Goal: Task Accomplishment & Management: Complete application form

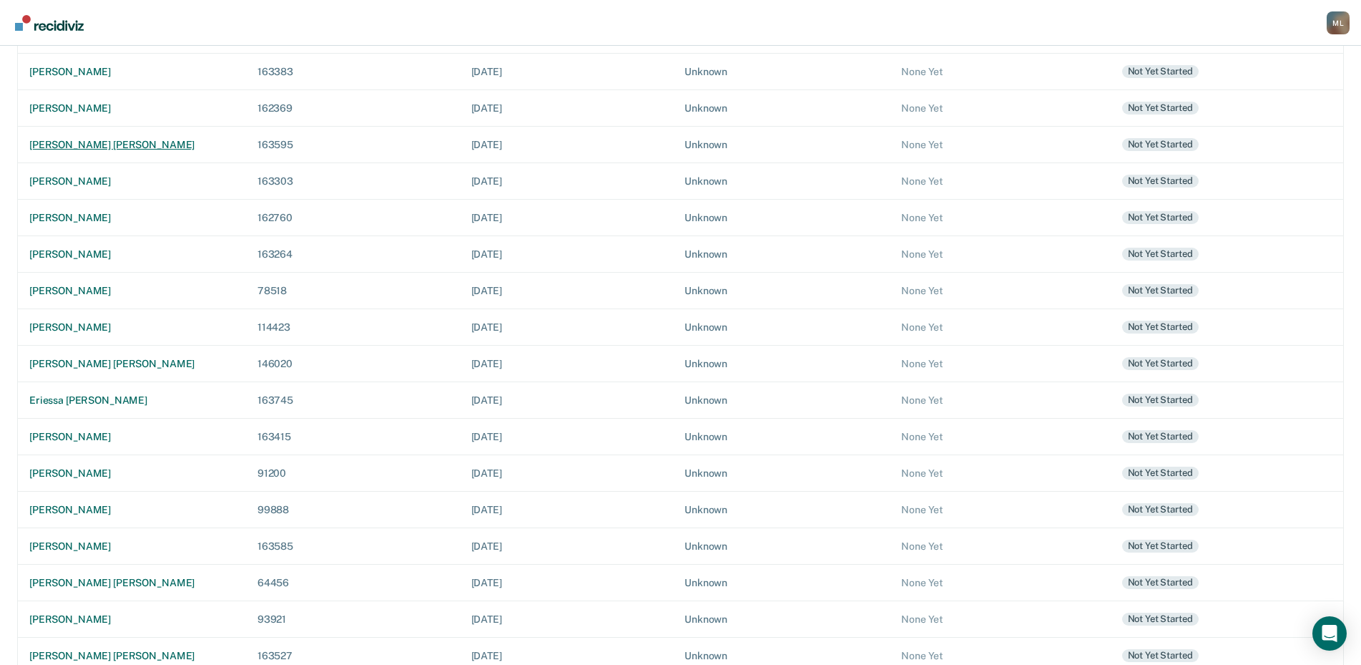
scroll to position [212, 0]
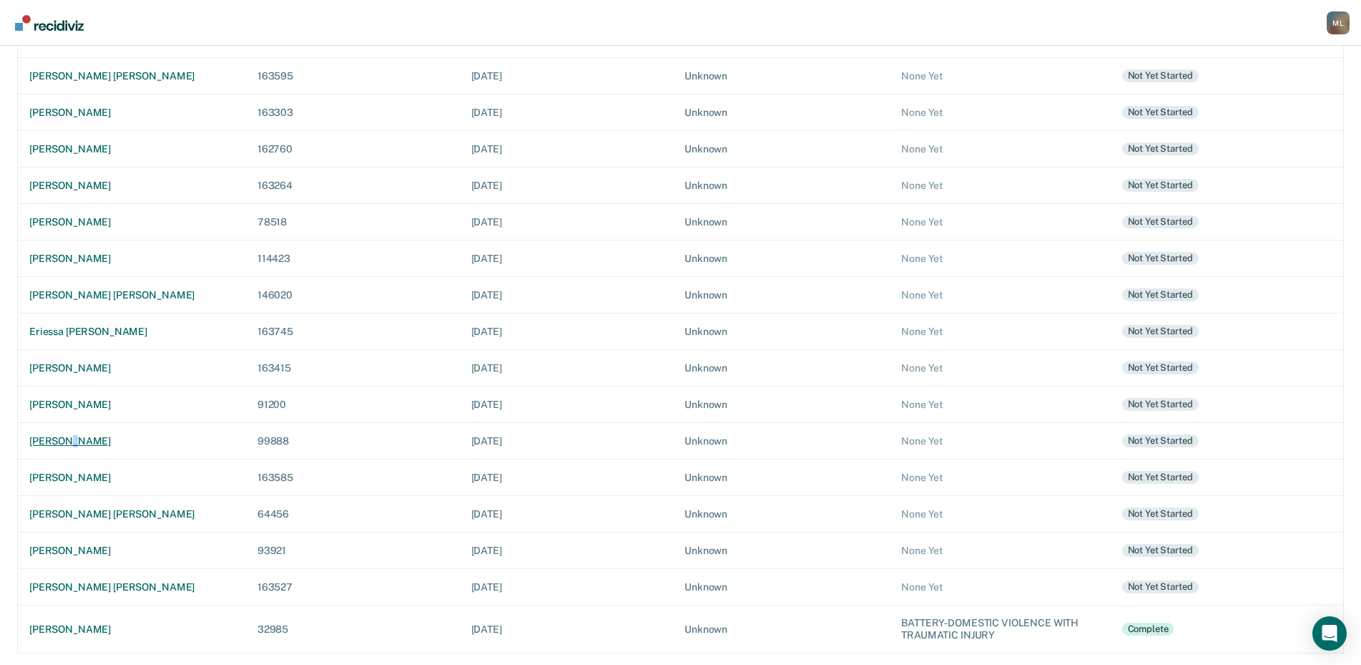
click at [66, 444] on div "[PERSON_NAME]" at bounding box center [131, 441] width 205 height 12
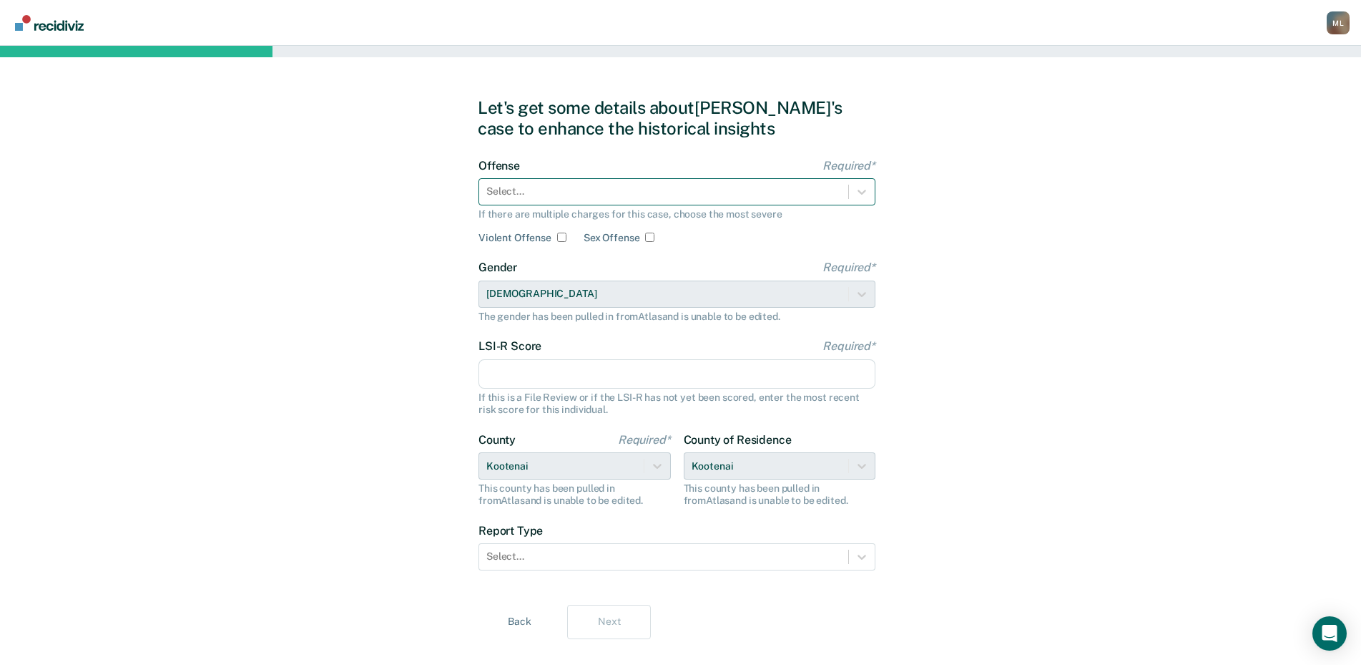
drag, startPoint x: 603, startPoint y: 187, endPoint x: 534, endPoint y: 204, distance: 70.6
click at [603, 187] on div at bounding box center [663, 191] width 355 height 15
click at [522, 197] on div at bounding box center [663, 191] width 355 height 15
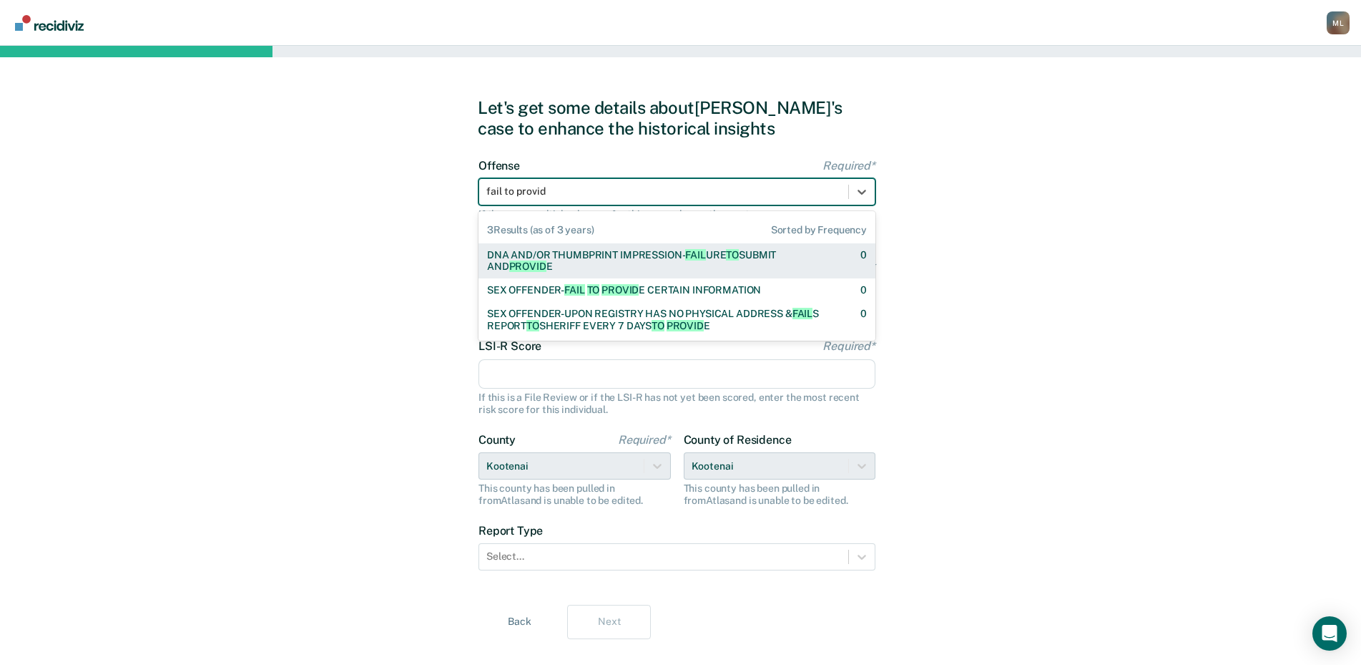
type input "fail to provide"
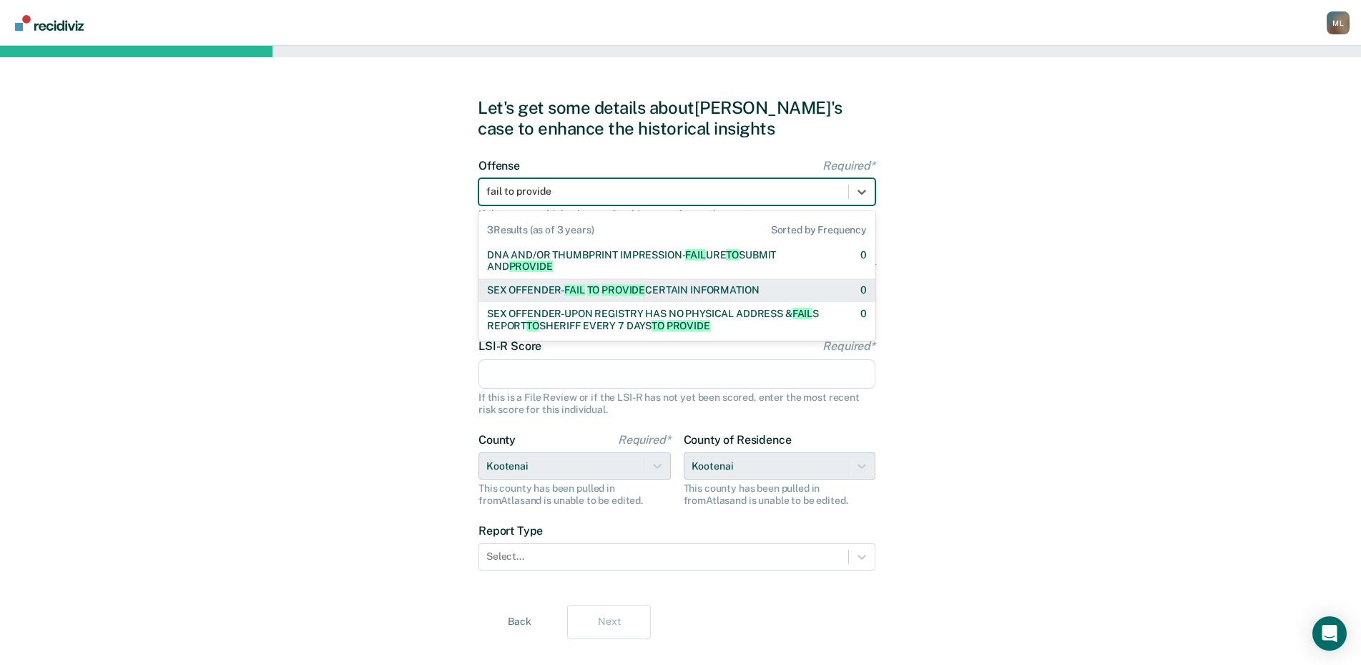
click at [538, 291] on div "SEX OFFENDER- FAIL TO PROVIDE CERTAIN INFORMATION" at bounding box center [623, 290] width 273 height 12
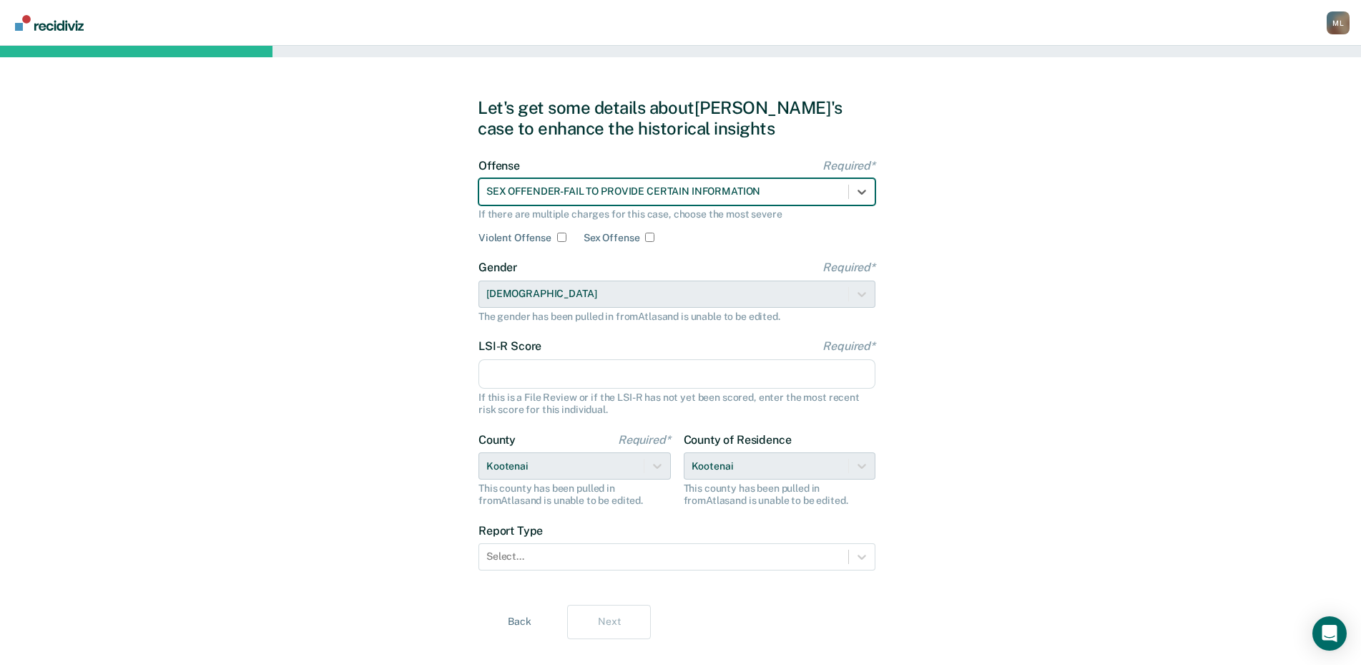
click at [564, 373] on input "LSI-R Score Required*" at bounding box center [677, 374] width 397 height 30
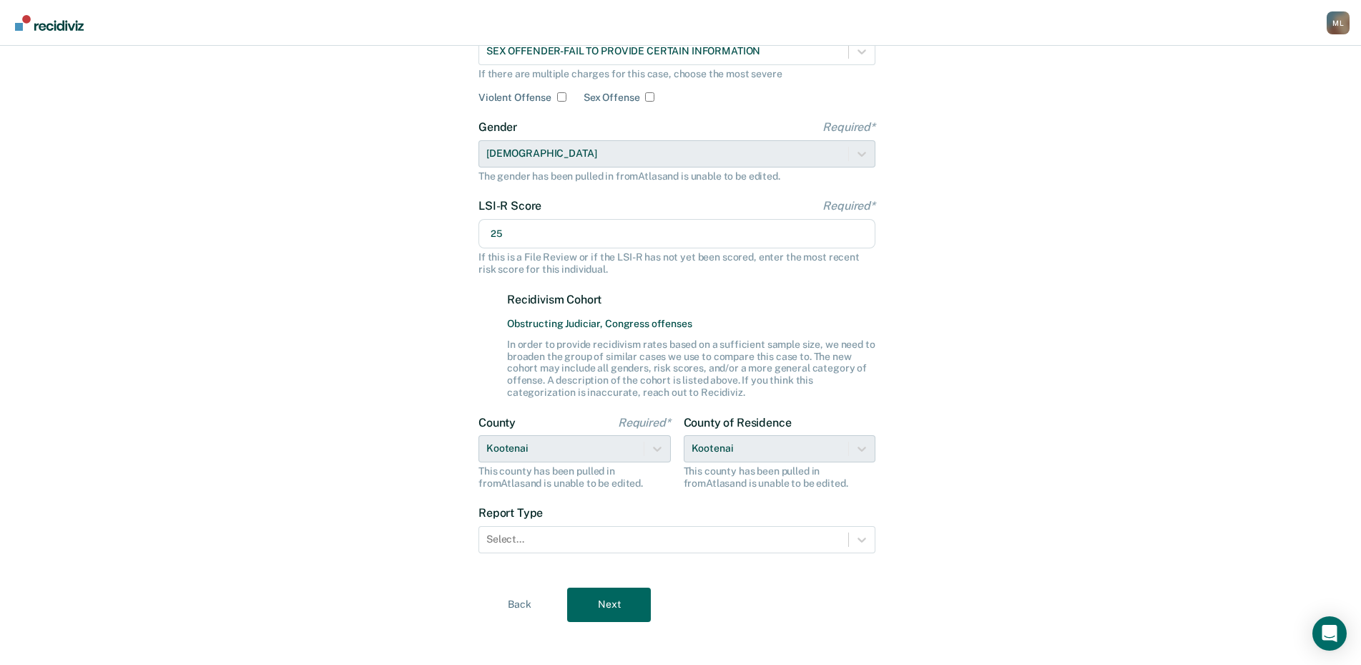
scroll to position [143, 0]
type input "25"
click at [594, 526] on div "Select..." at bounding box center [663, 536] width 369 height 21
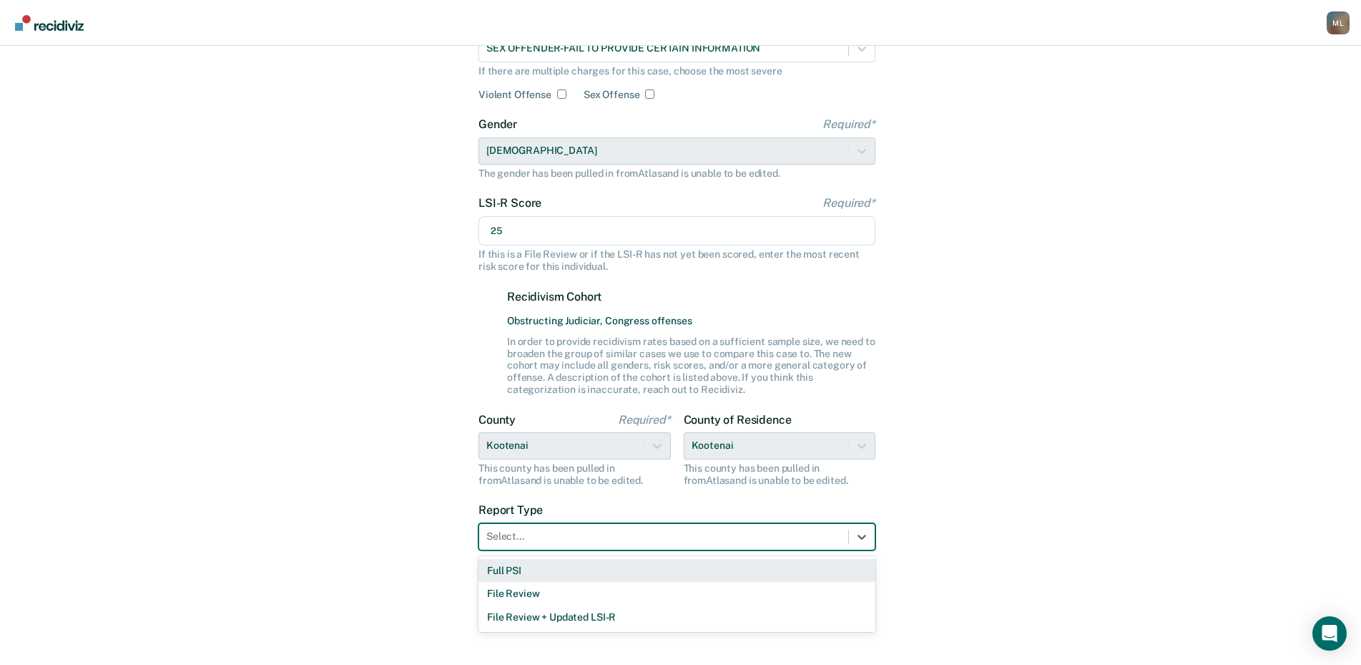
click at [528, 574] on div "Full PSI" at bounding box center [677, 571] width 397 height 24
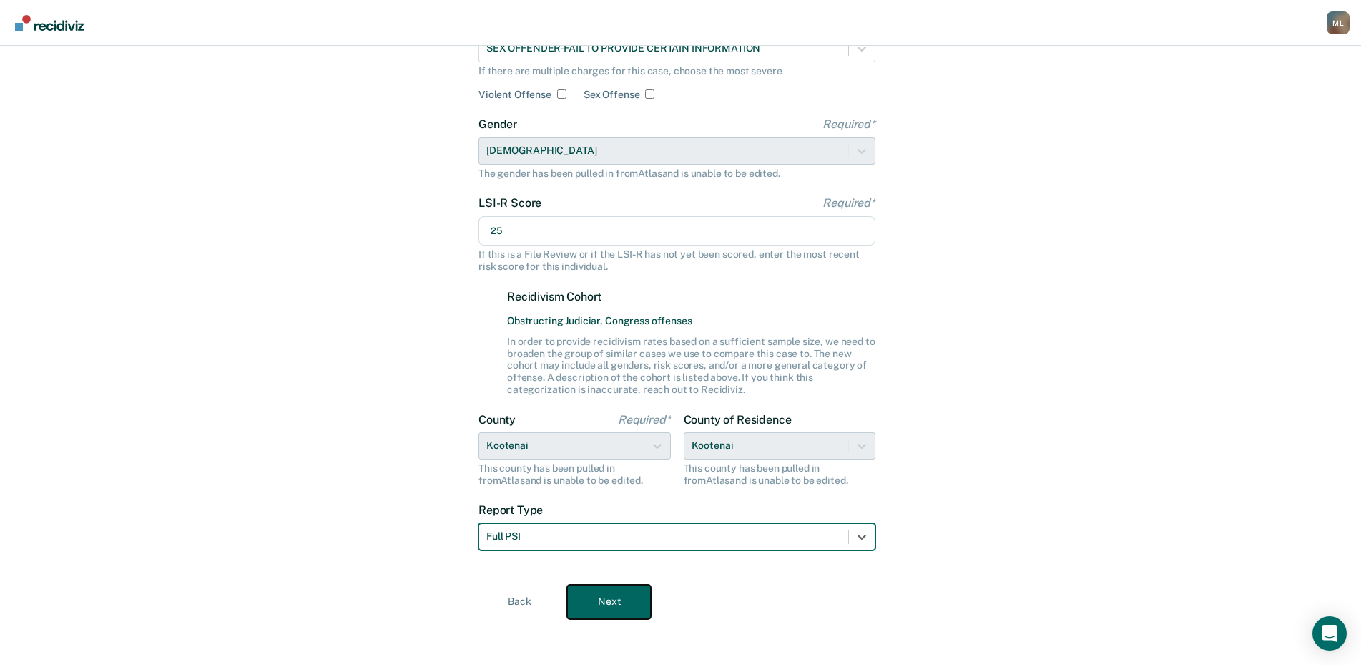
click at [618, 594] on button "Next" at bounding box center [609, 601] width 84 height 34
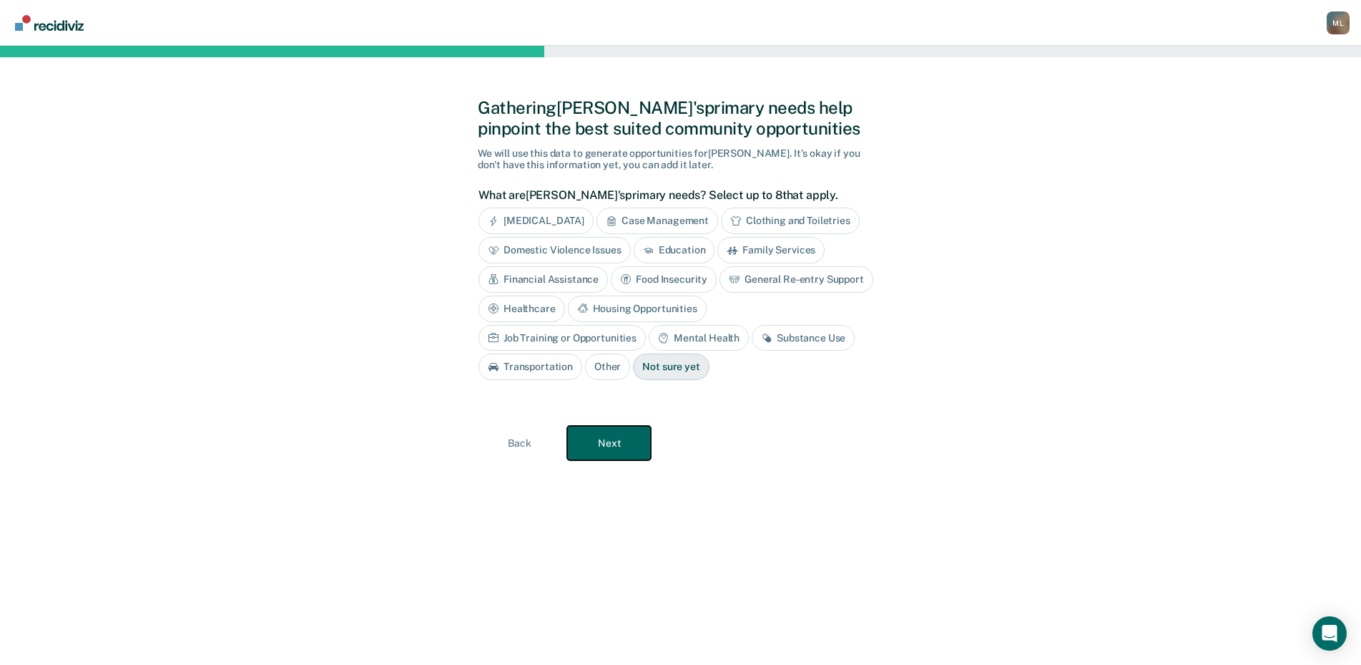
scroll to position [0, 0]
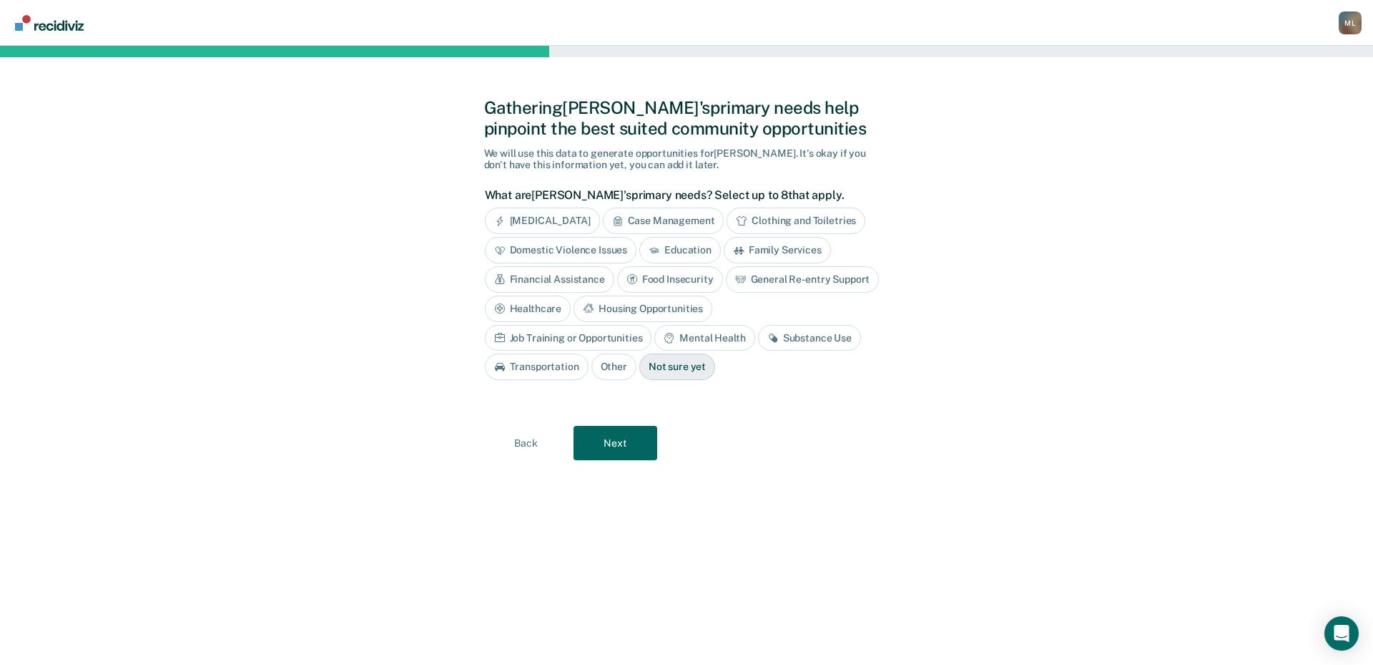
click at [652, 325] on div "Job Training or Opportunities" at bounding box center [568, 338] width 167 height 26
click at [744, 338] on div "Mental Health" at bounding box center [721, 338] width 100 height 26
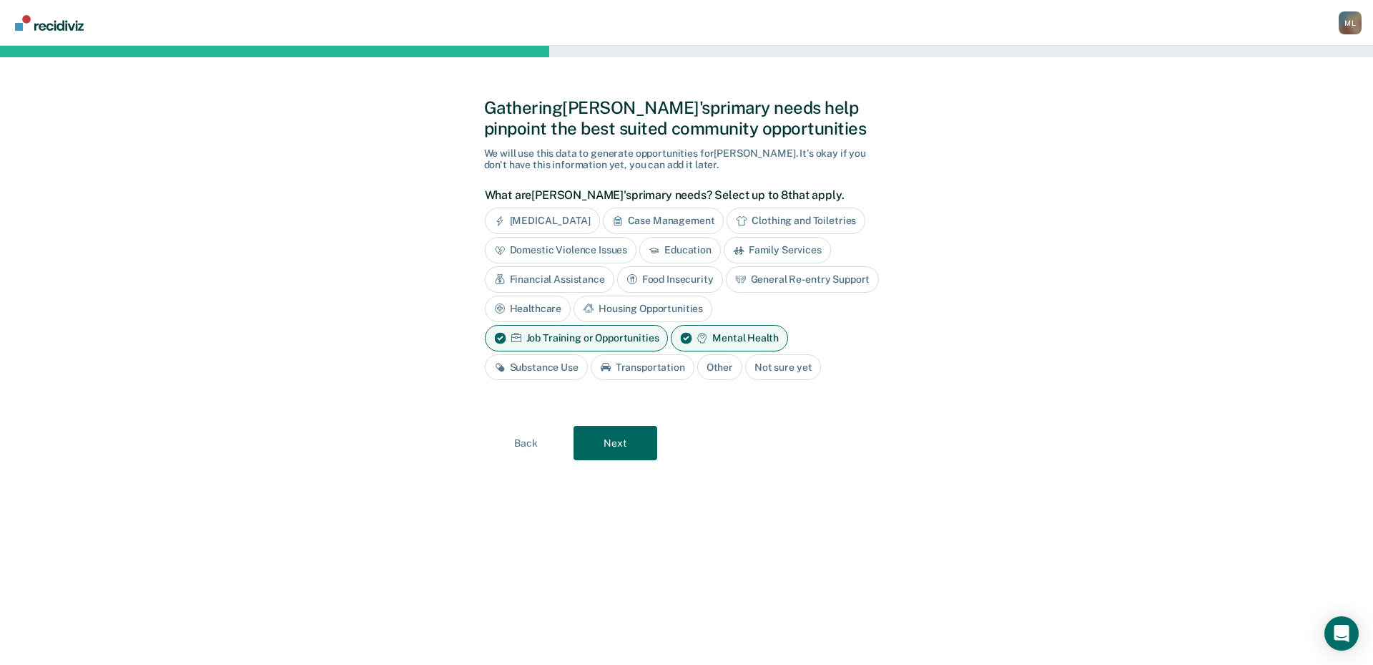
click at [529, 358] on div "Substance Use" at bounding box center [536, 367] width 103 height 26
click at [637, 457] on button "Next" at bounding box center [616, 443] width 84 height 34
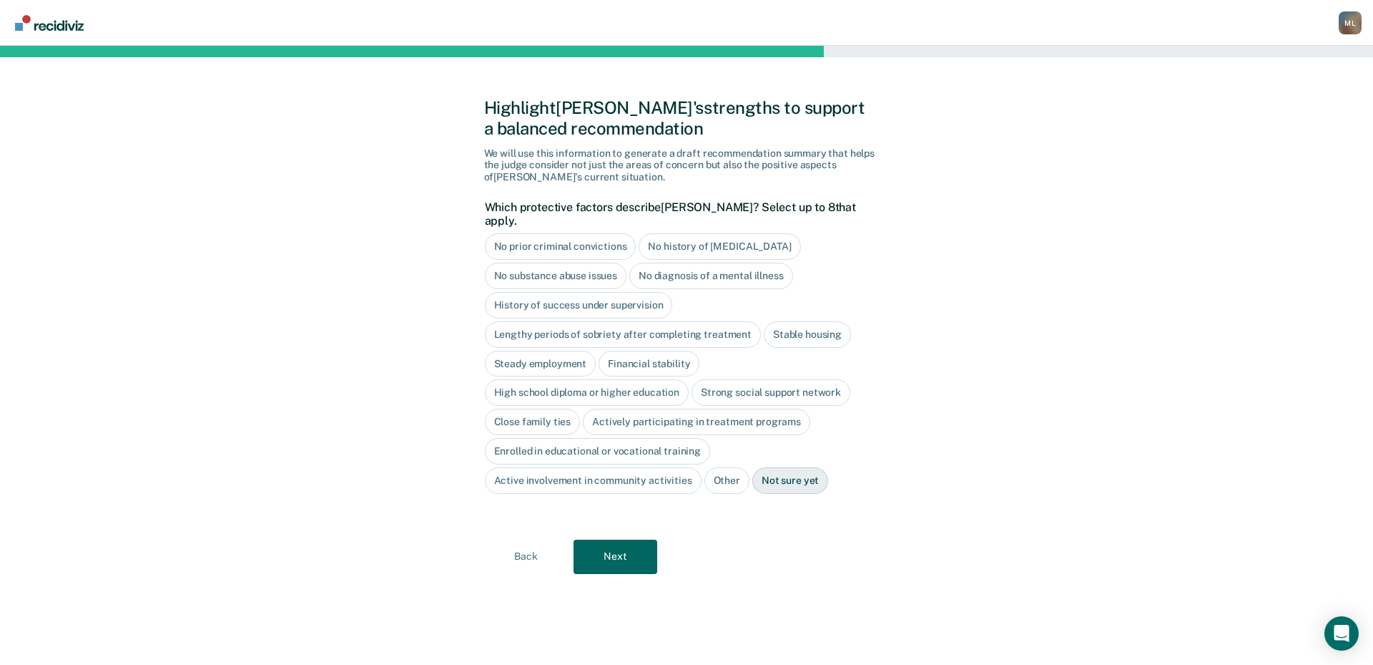
click at [720, 267] on div "No diagnosis of a mental illness" at bounding box center [712, 276] width 164 height 26
click at [712, 263] on div "No diagnosis of a mental illness" at bounding box center [720, 276] width 180 height 26
click at [807, 323] on div "Stable housing" at bounding box center [807, 334] width 87 height 26
click at [582, 380] on div "High school diploma or higher education" at bounding box center [587, 393] width 205 height 26
click at [542, 409] on div "Close family ties" at bounding box center [533, 422] width 96 height 26
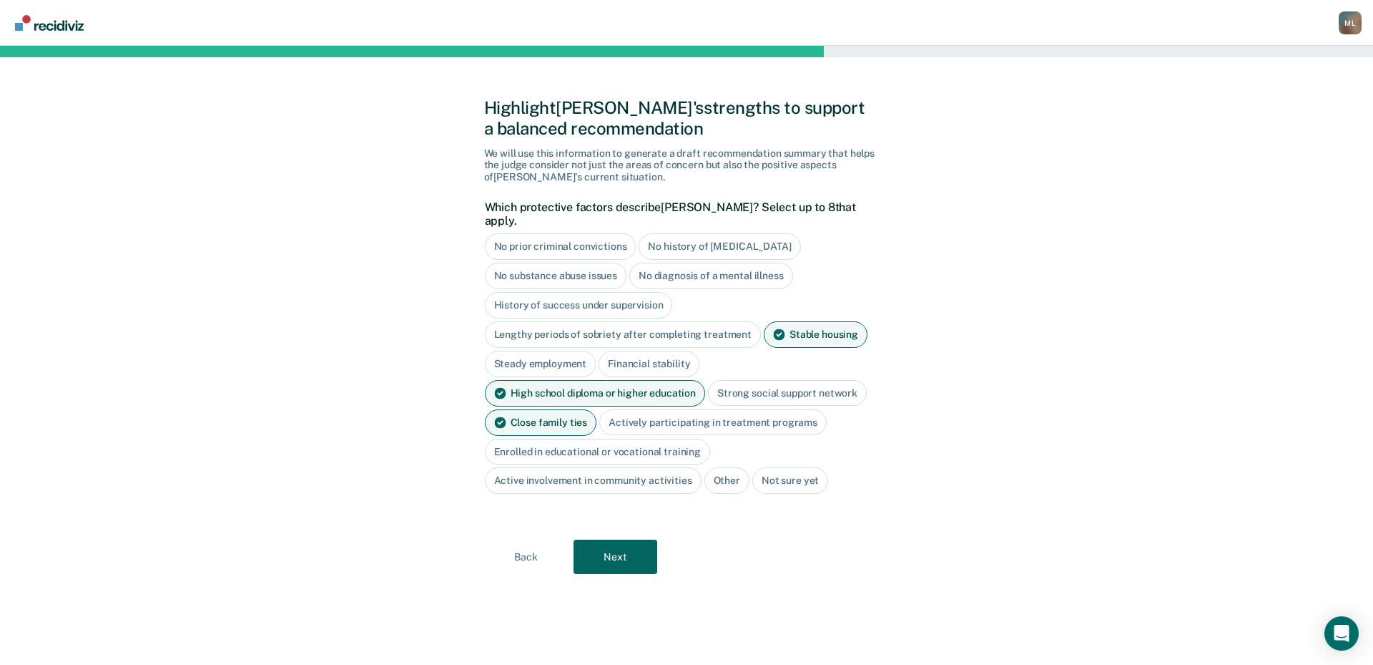
click at [788, 380] on div "Strong social support network" at bounding box center [787, 393] width 159 height 26
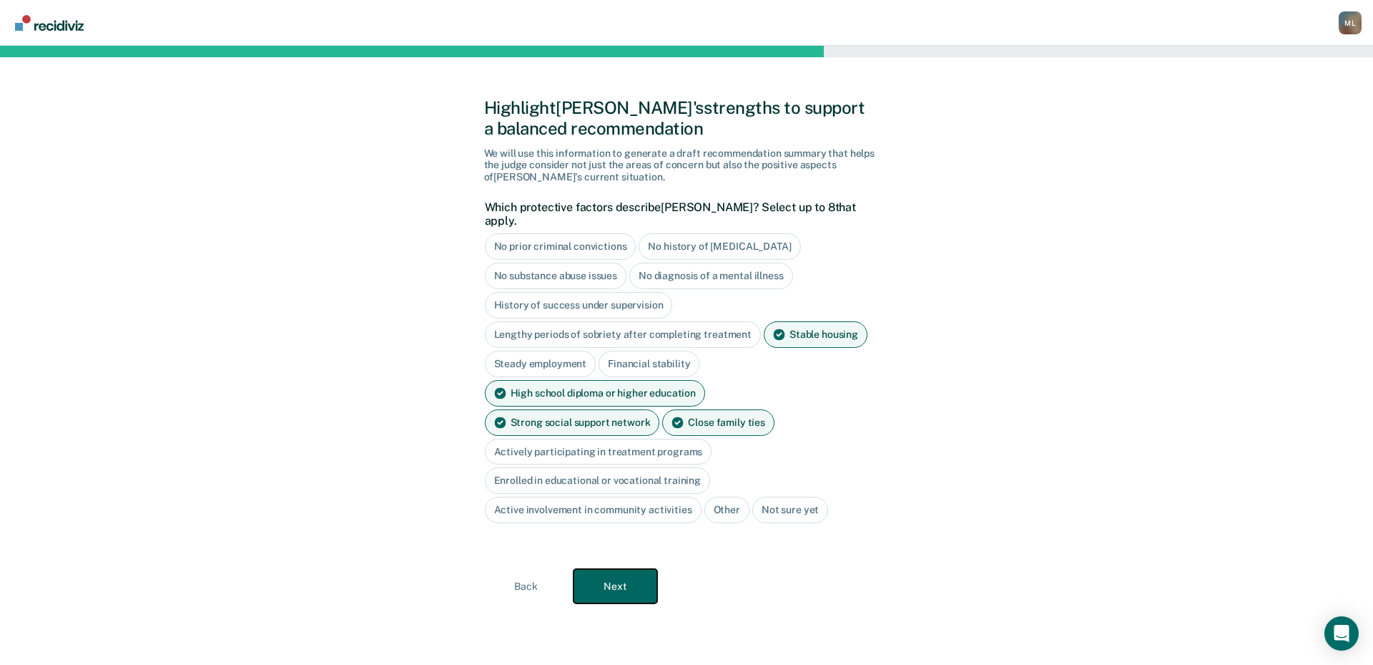
click at [620, 569] on button "Next" at bounding box center [616, 586] width 84 height 34
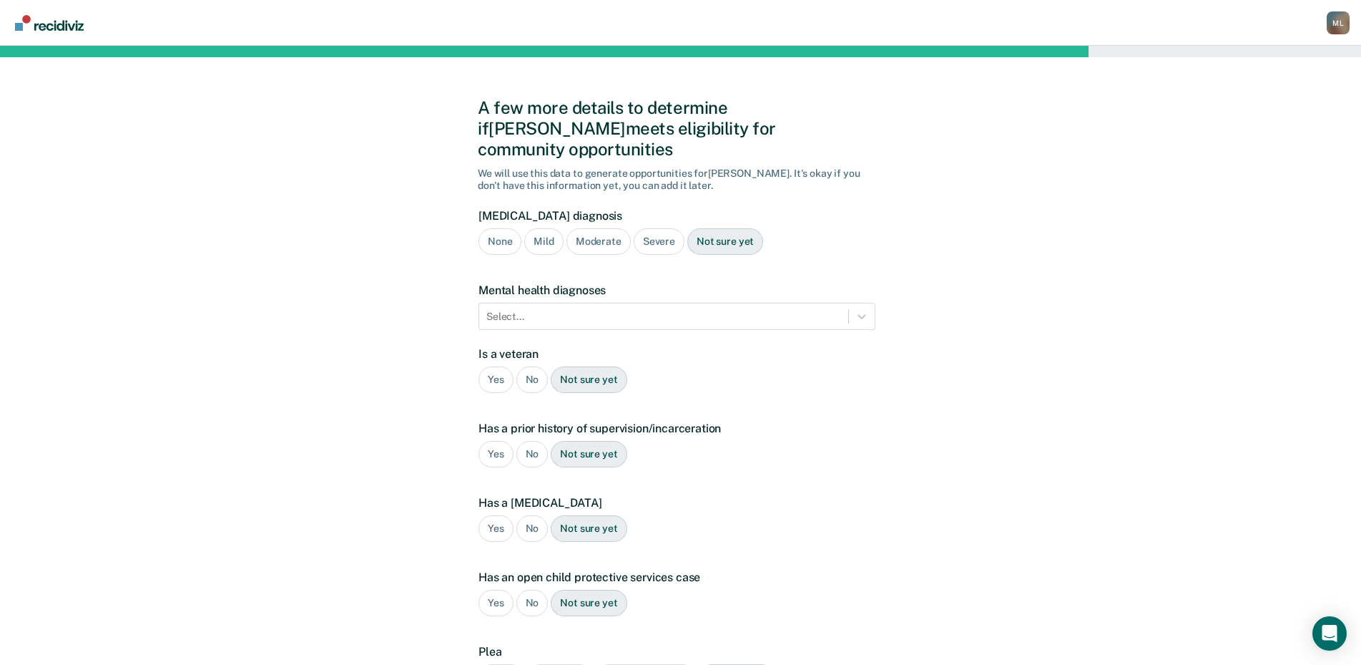
click at [608, 228] on div "Moderate" at bounding box center [599, 241] width 64 height 26
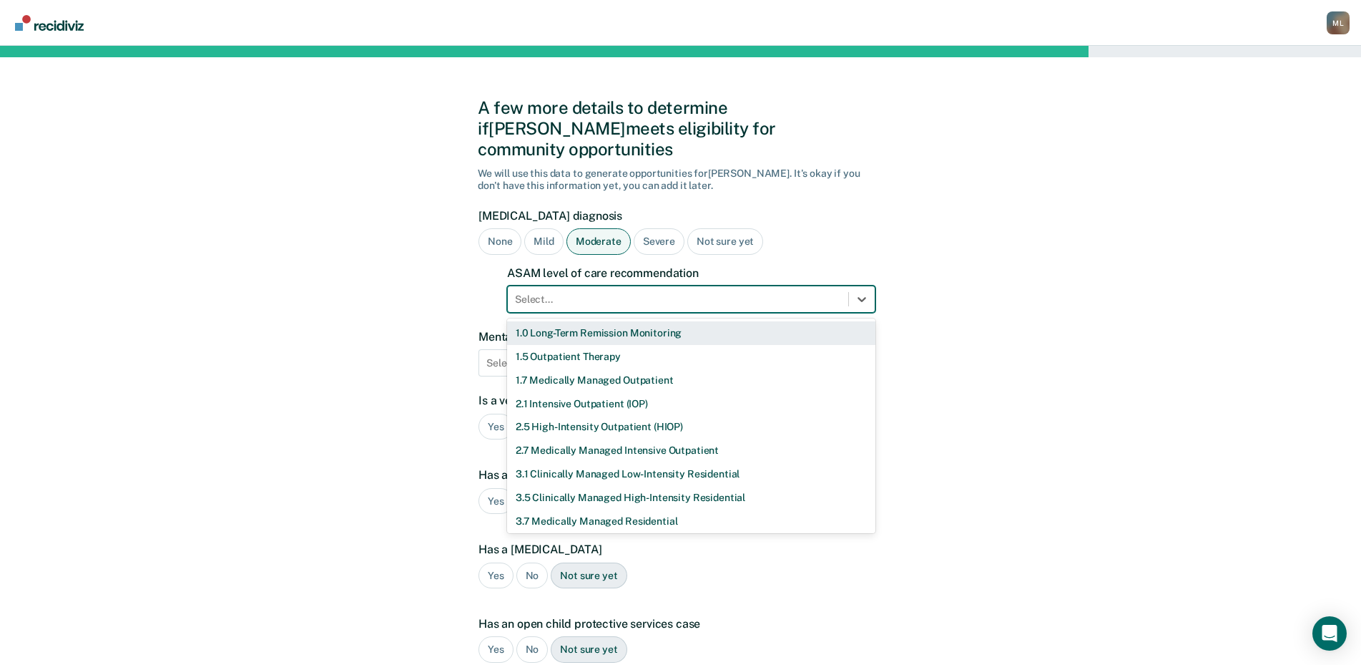
click at [560, 292] on div at bounding box center [678, 299] width 326 height 15
click at [537, 345] on div "1.5 Outpatient Therapy" at bounding box center [691, 357] width 368 height 24
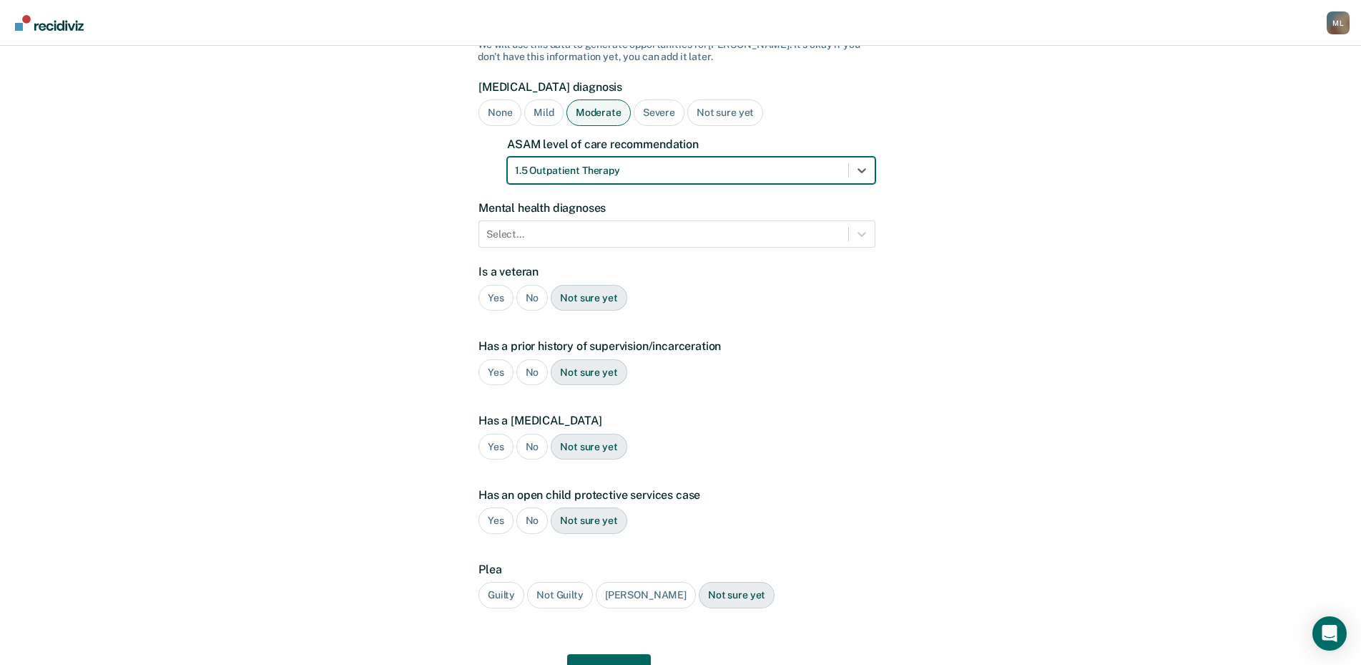
scroll to position [143, 0]
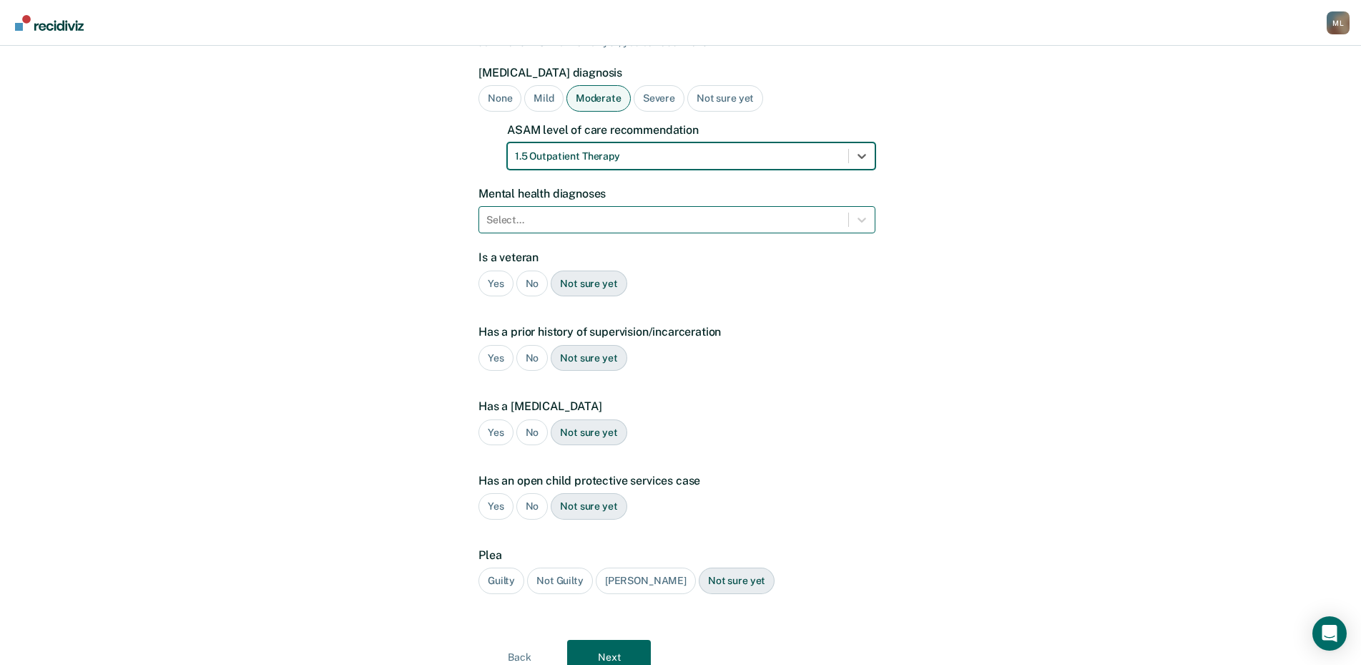
click at [559, 212] on div at bounding box center [663, 219] width 355 height 15
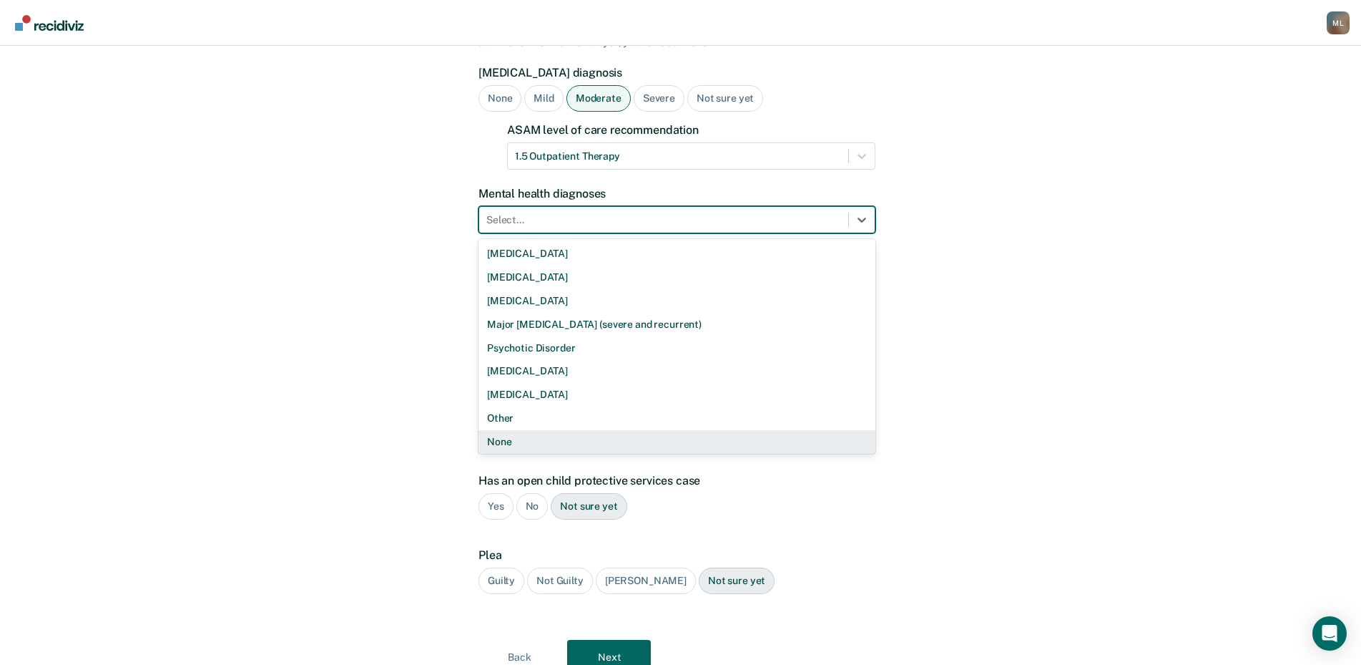
click at [529, 430] on div "None" at bounding box center [677, 442] width 397 height 24
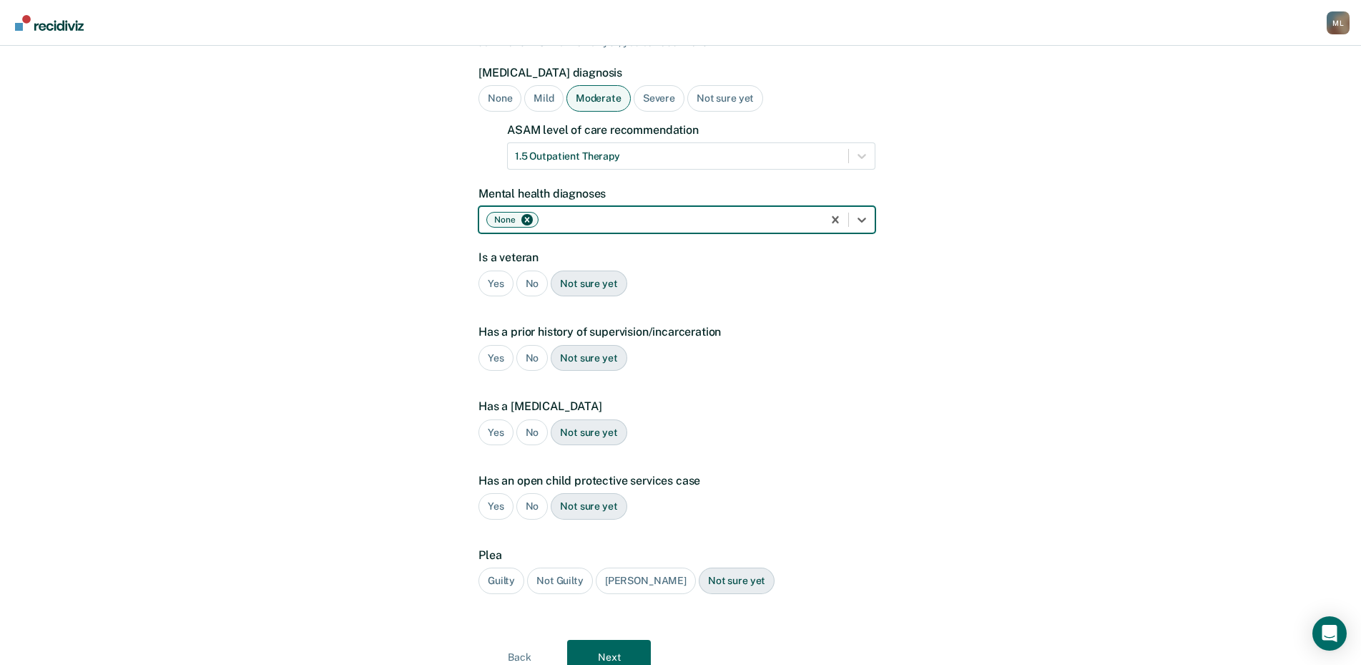
click at [532, 270] on div "No" at bounding box center [532, 283] width 32 height 26
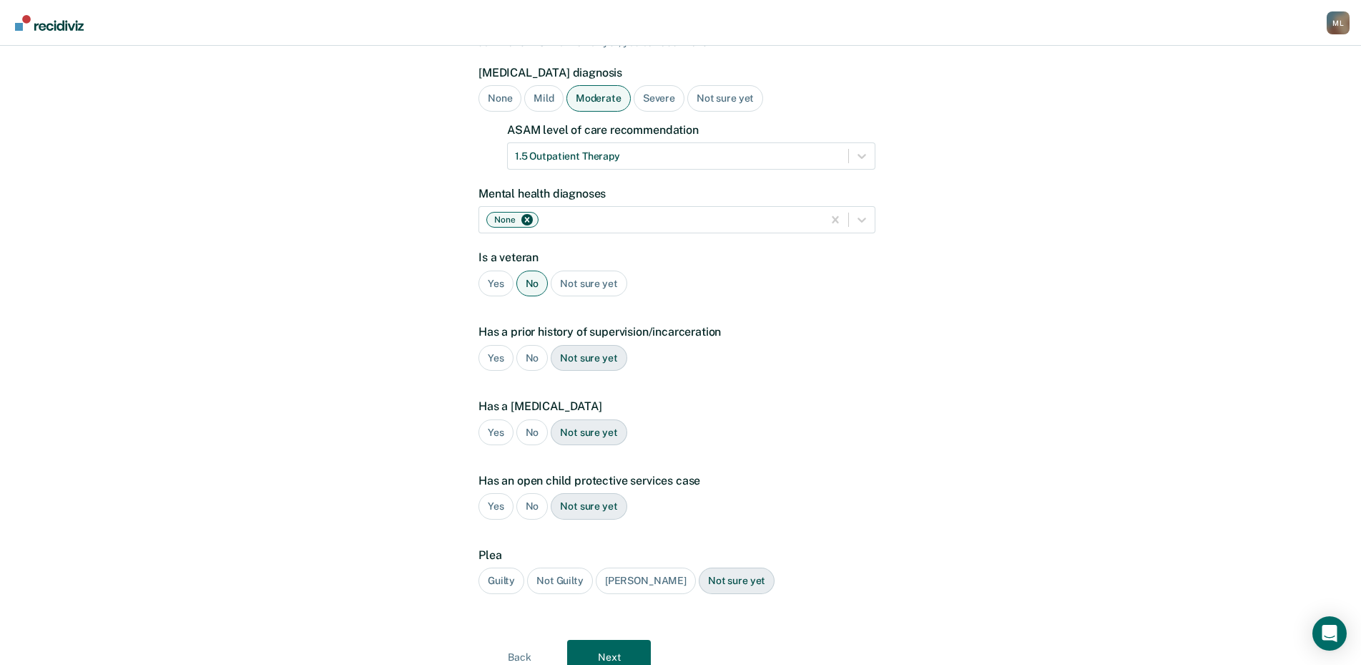
click at [499, 345] on div "Yes" at bounding box center [496, 358] width 35 height 26
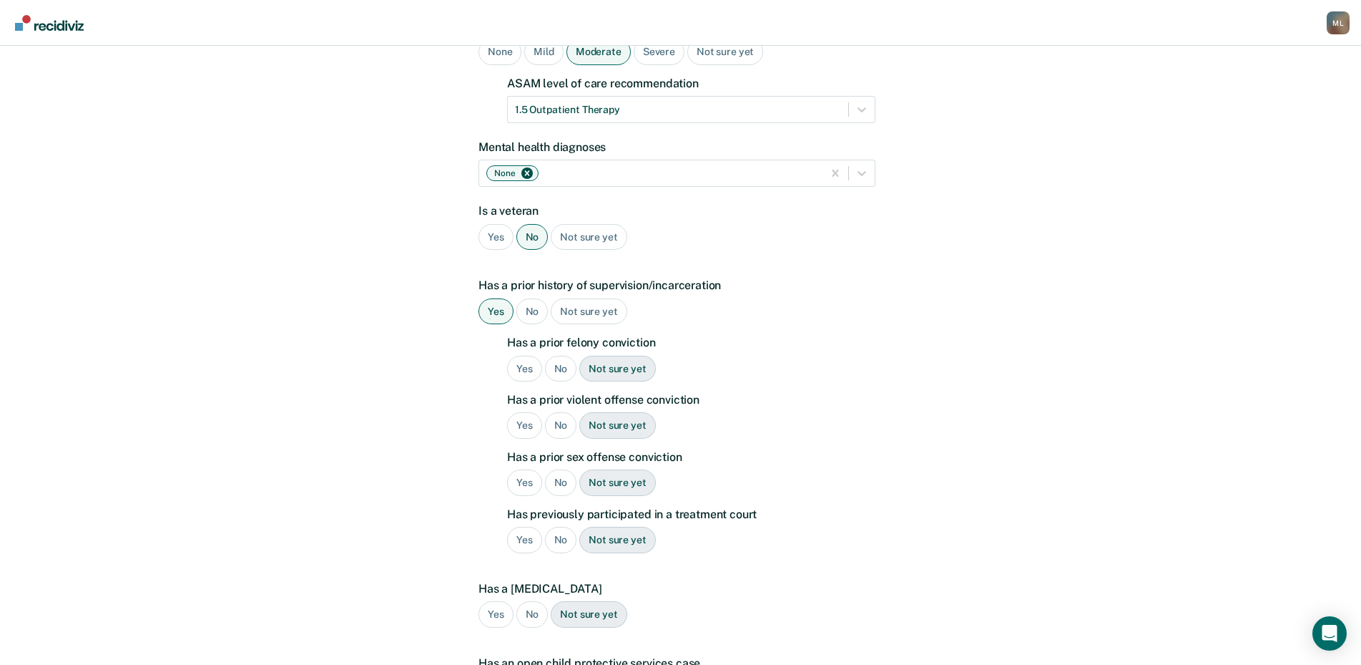
scroll to position [215, 0]
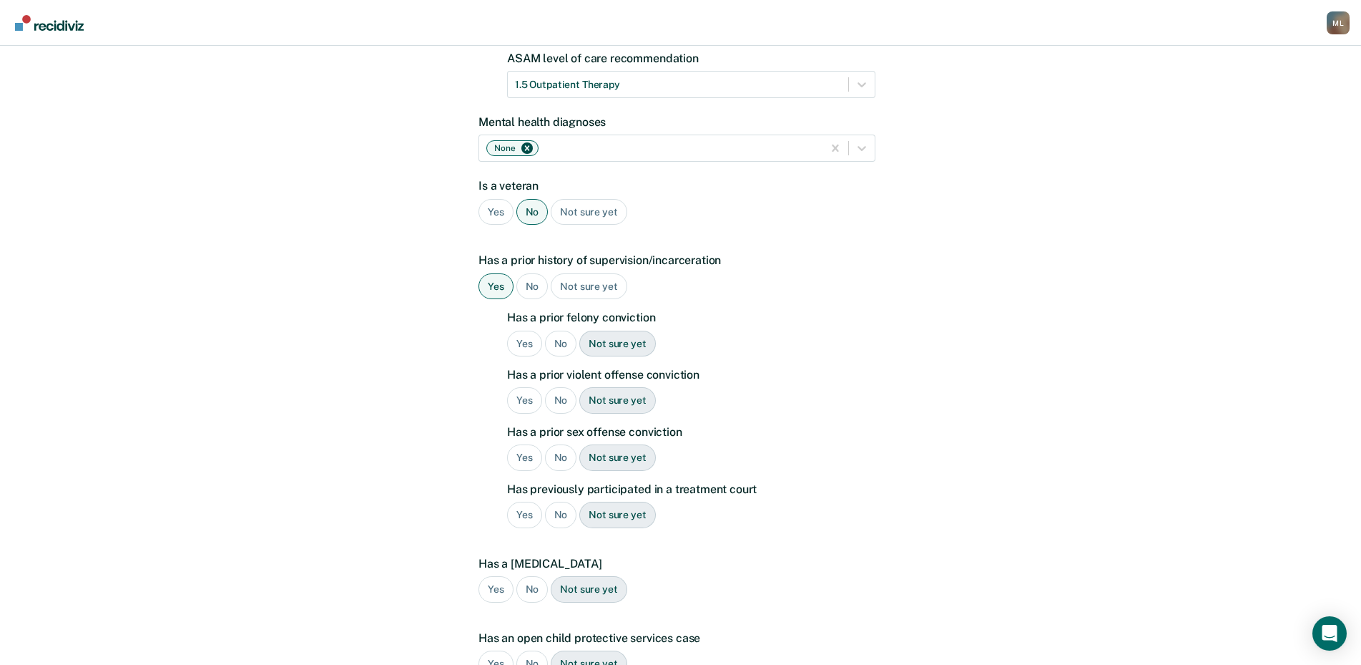
click at [514, 330] on div "Yes" at bounding box center [524, 343] width 35 height 26
click at [526, 444] on div "Yes" at bounding box center [524, 457] width 35 height 26
click at [530, 387] on div "Yes" at bounding box center [524, 400] width 35 height 26
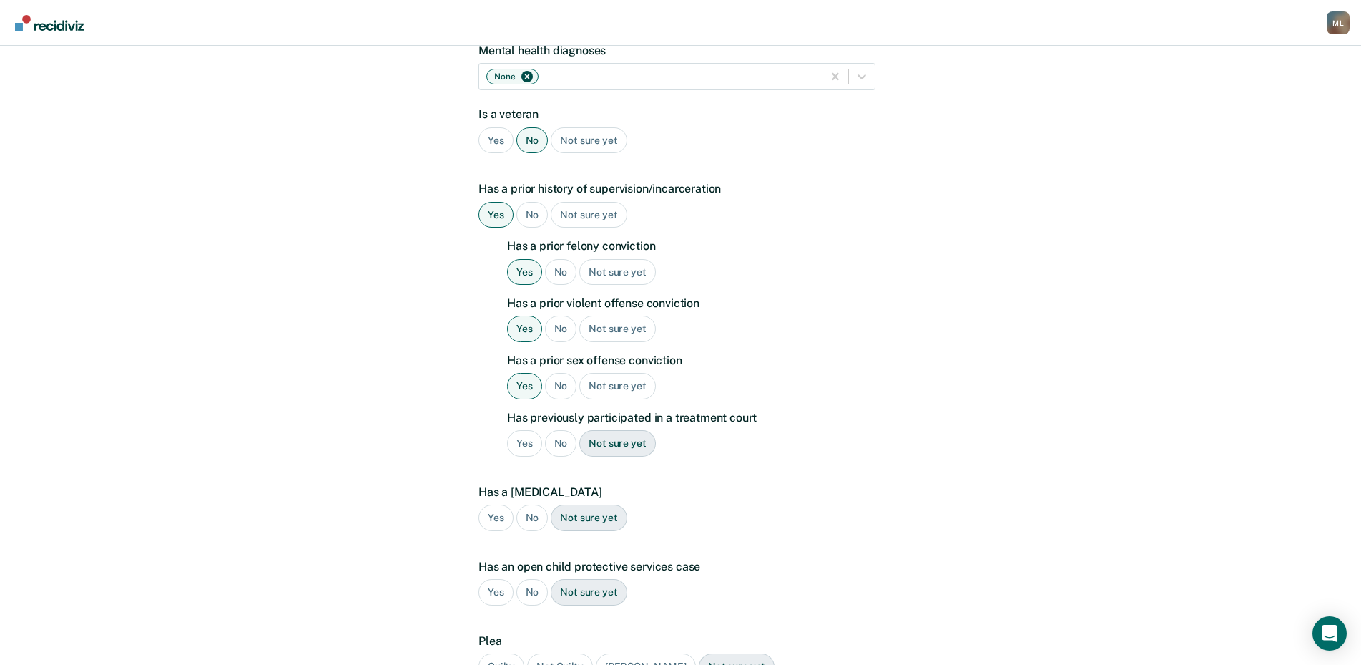
click at [564, 430] on div "No" at bounding box center [561, 443] width 32 height 26
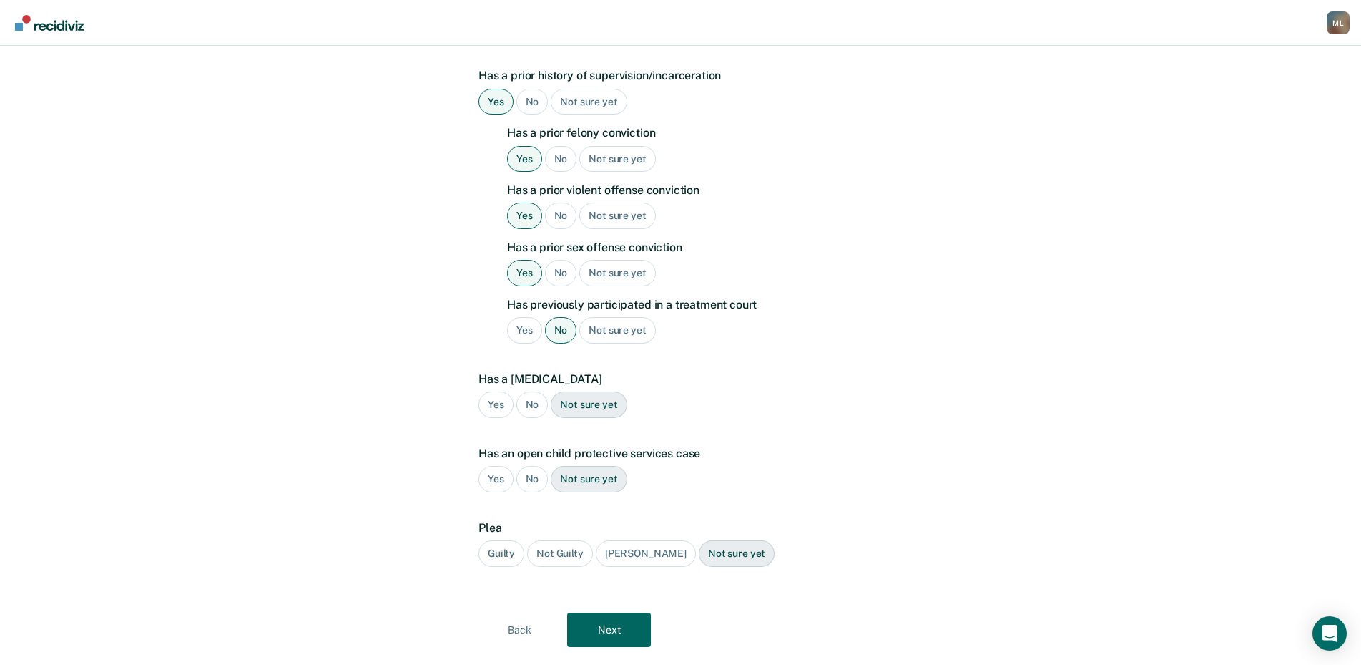
scroll to position [412, 0]
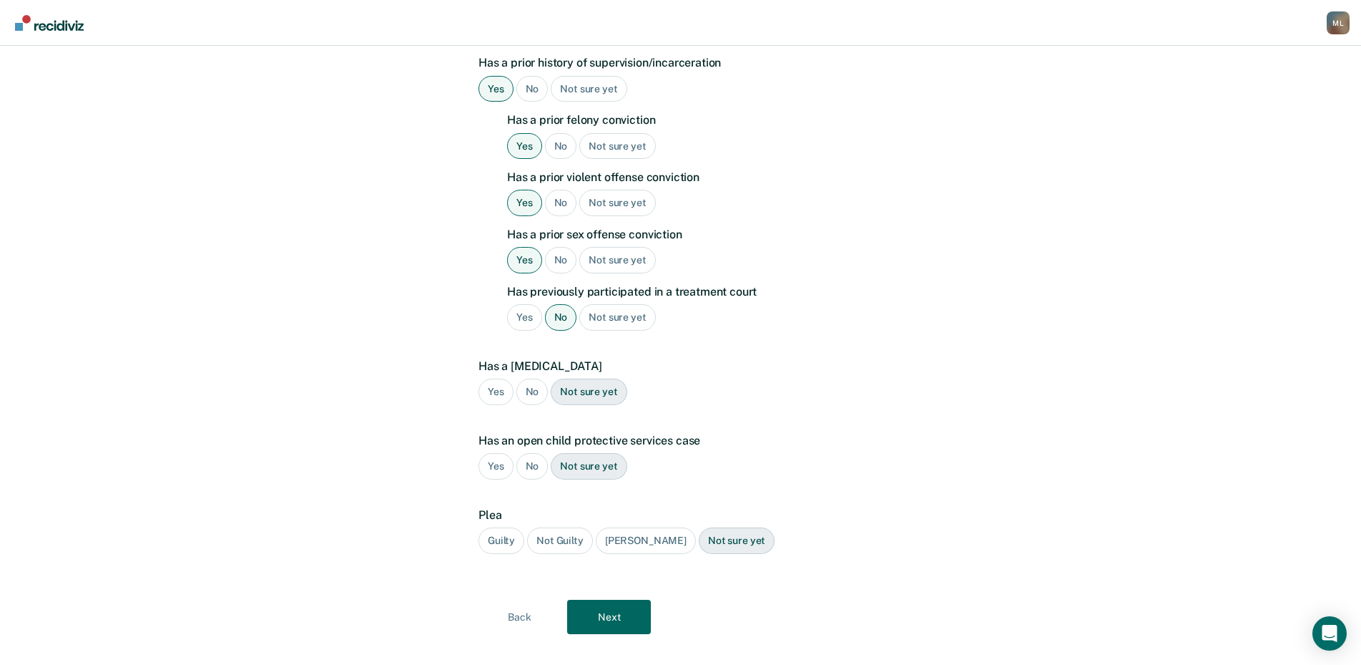
click at [600, 378] on div "Not sure yet" at bounding box center [589, 391] width 76 height 26
click at [531, 453] on div "No" at bounding box center [532, 466] width 32 height 26
click at [501, 527] on div "Guilty" at bounding box center [502, 540] width 46 height 26
click at [502, 527] on div "Guilty" at bounding box center [502, 540] width 46 height 26
click at [611, 599] on button "Next" at bounding box center [609, 616] width 84 height 34
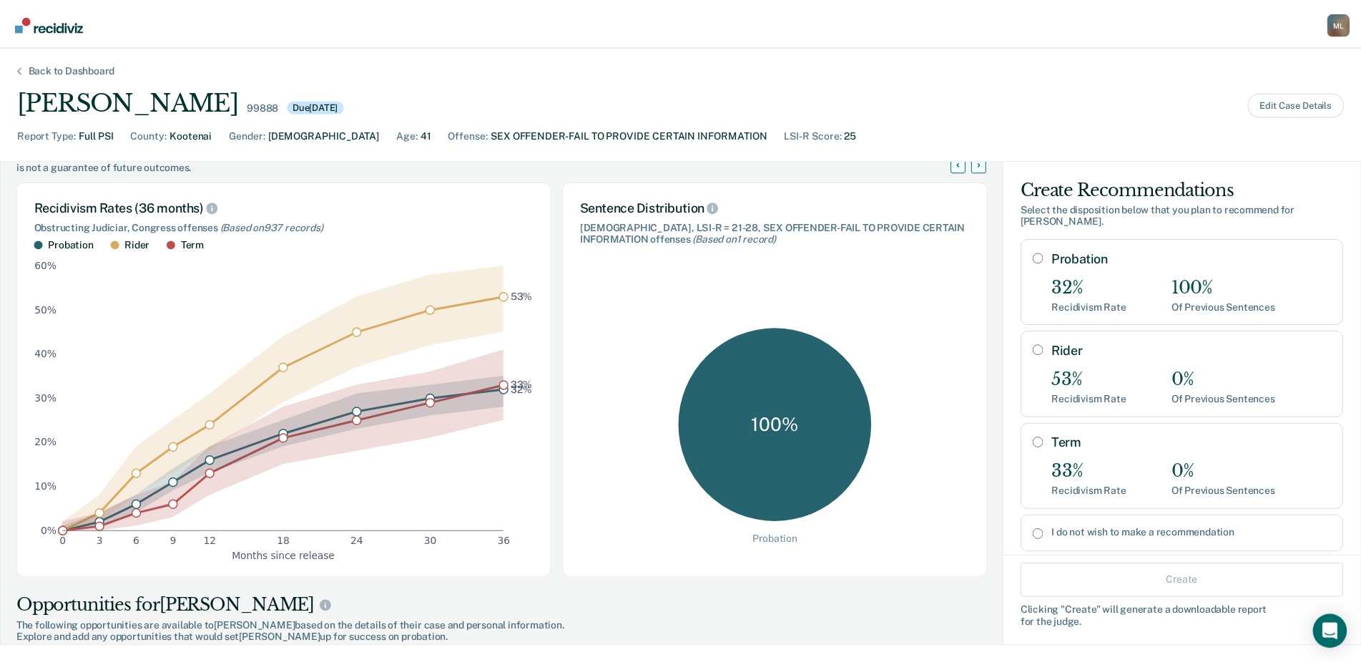
scroll to position [72, 0]
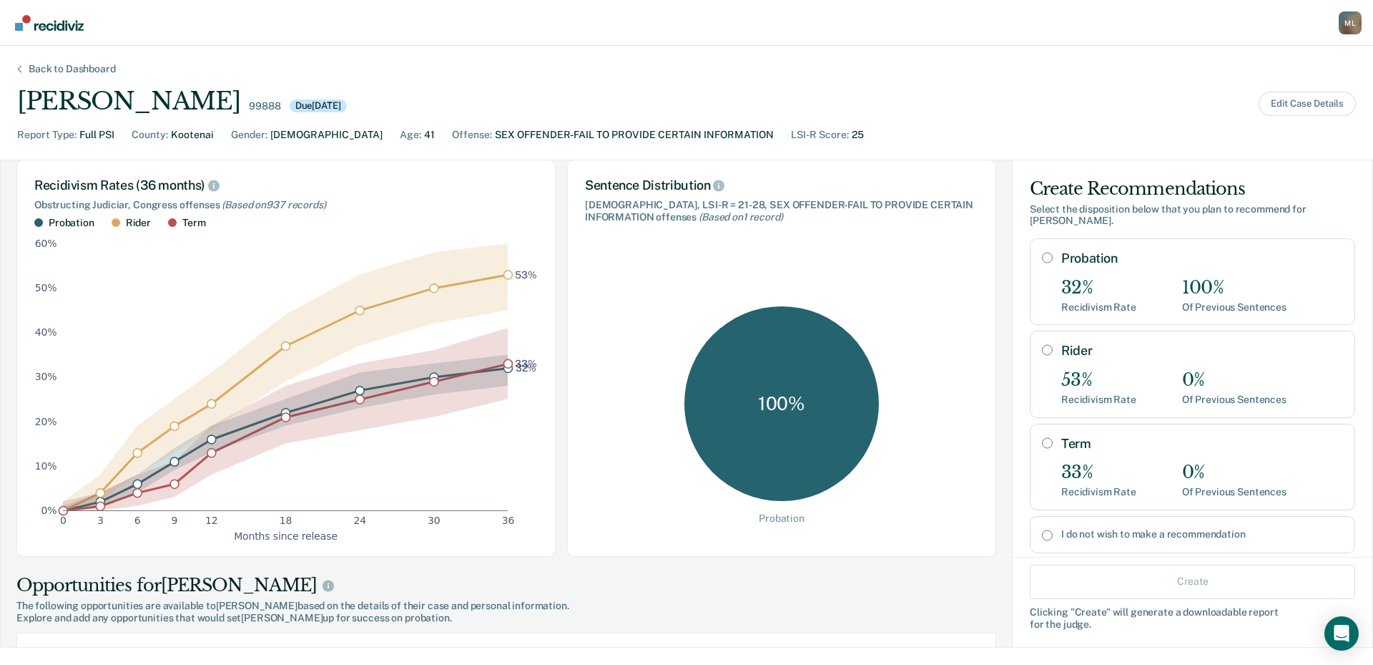
click at [1042, 245] on div "Probation 32% Recidivism Rate 100% Of Previous Sentences" at bounding box center [1192, 281] width 325 height 87
radio input "true"
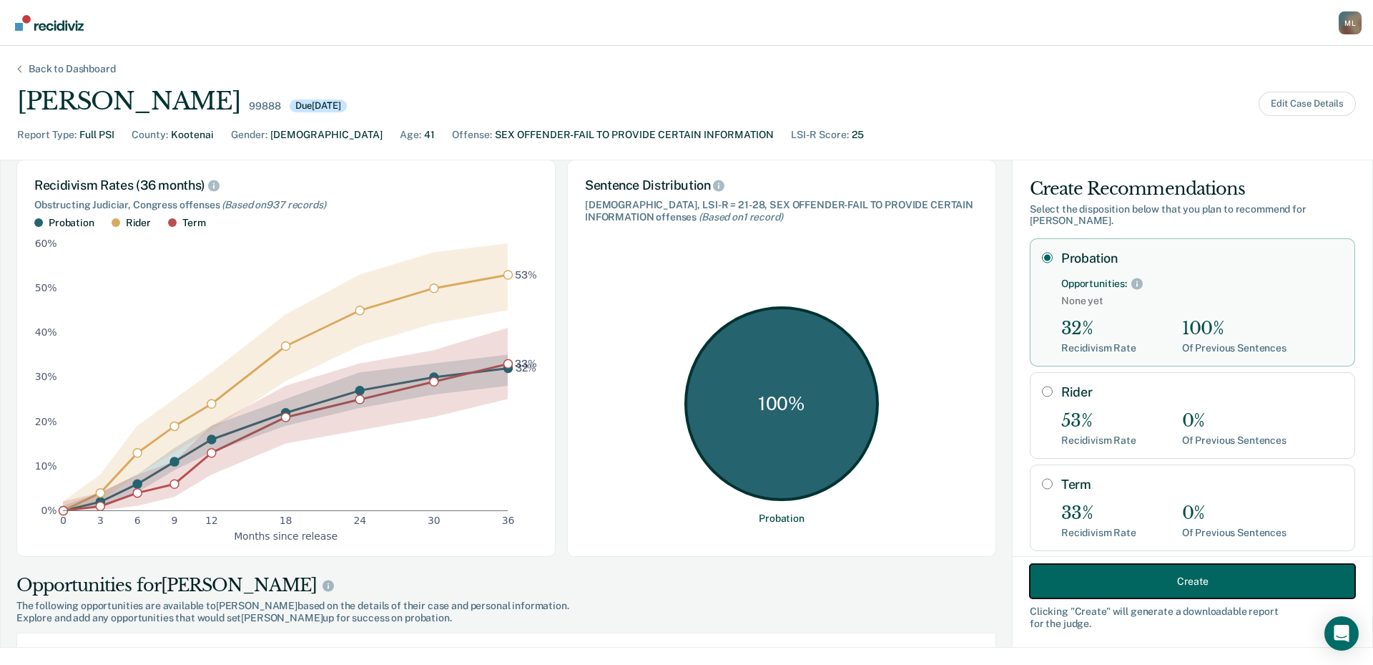
click at [1176, 577] on button "Create" at bounding box center [1192, 581] width 325 height 34
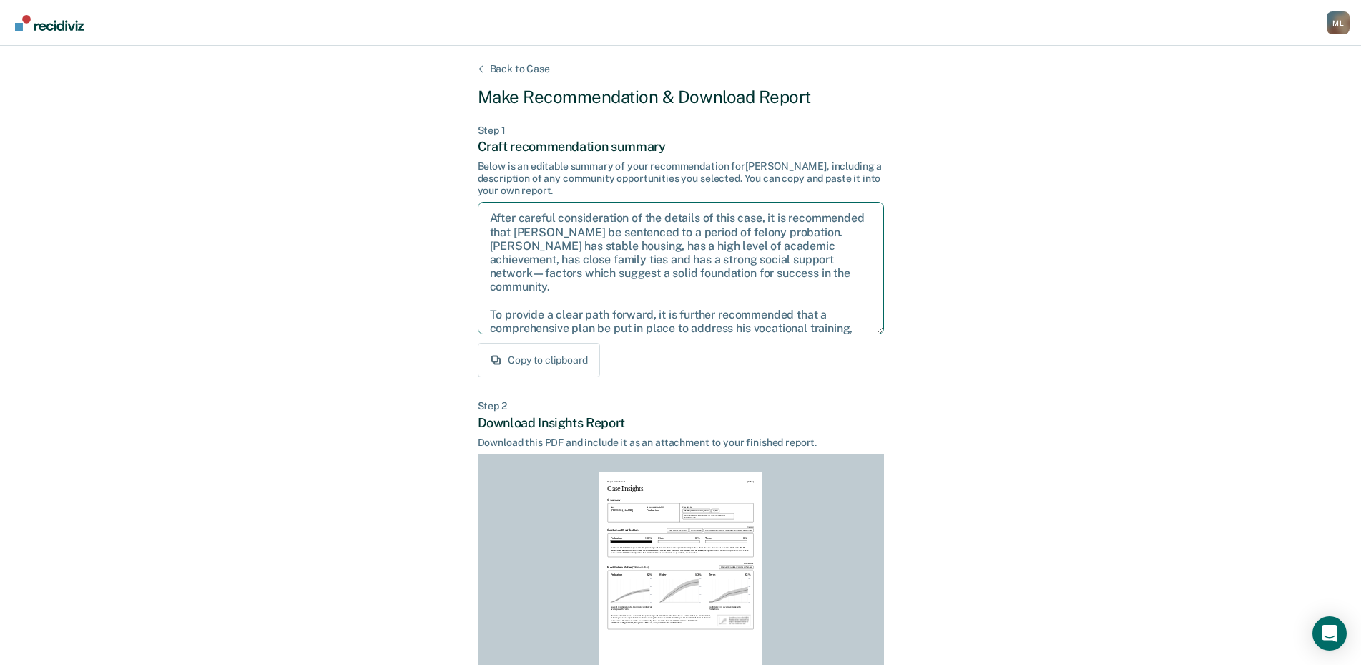
scroll to position [79, 0]
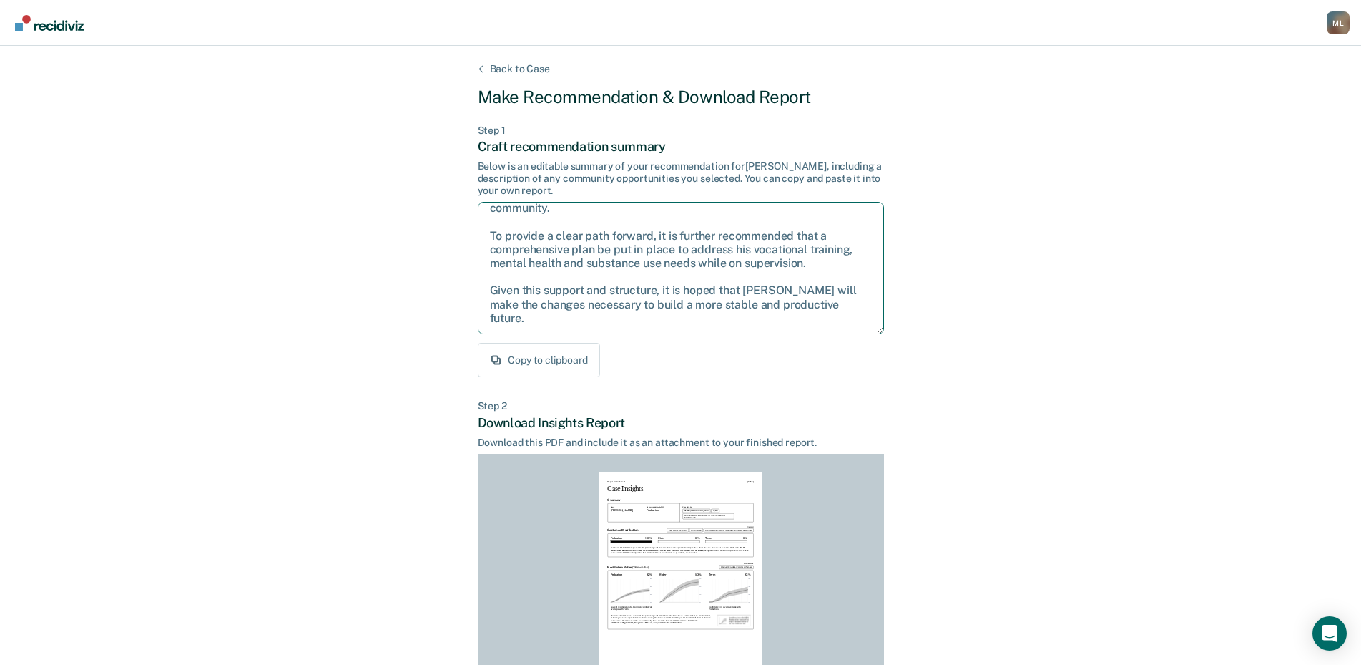
drag, startPoint x: 491, startPoint y: 217, endPoint x: 811, endPoint y: 393, distance: 365.0
click at [811, 393] on div "Back to Case Make Recommendation & Download Report Step 1 Craft recommendation …" at bounding box center [681, 430] width 406 height 735
click at [1265, 368] on div "Back to Case Make Recommendation & Download Report Step 1 Craft recommendation …" at bounding box center [680, 431] width 1361 height 770
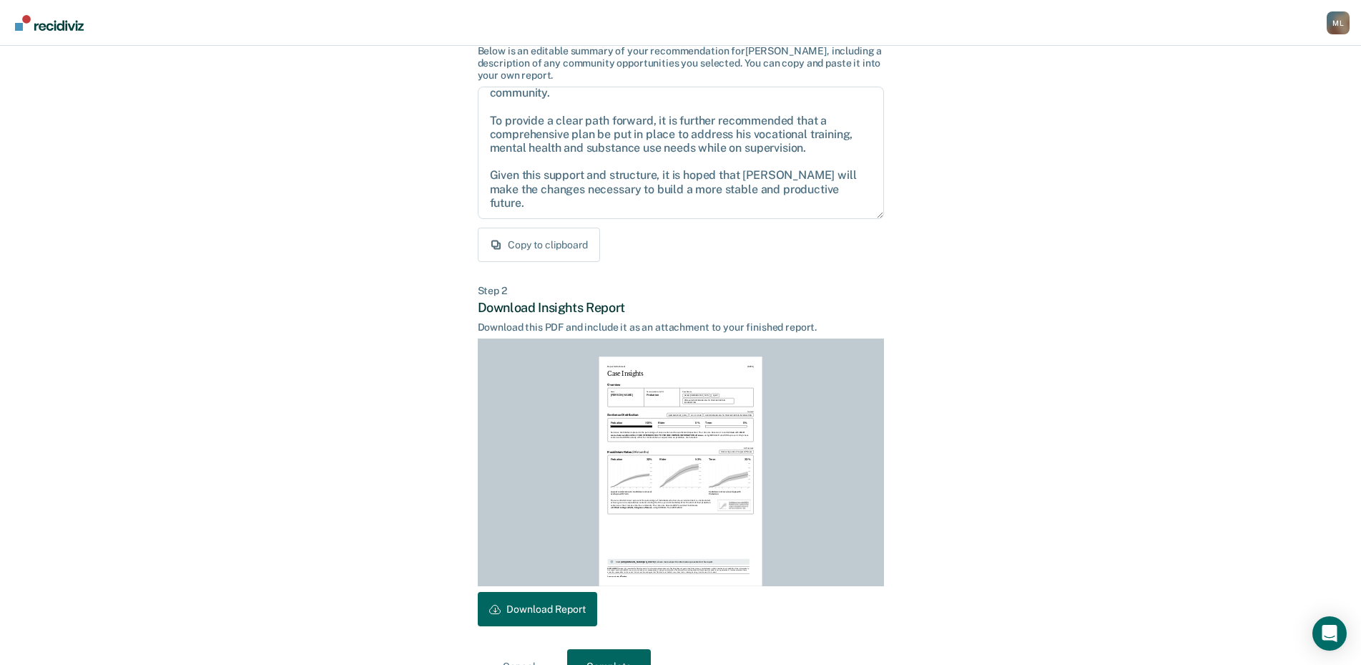
scroll to position [151, 0]
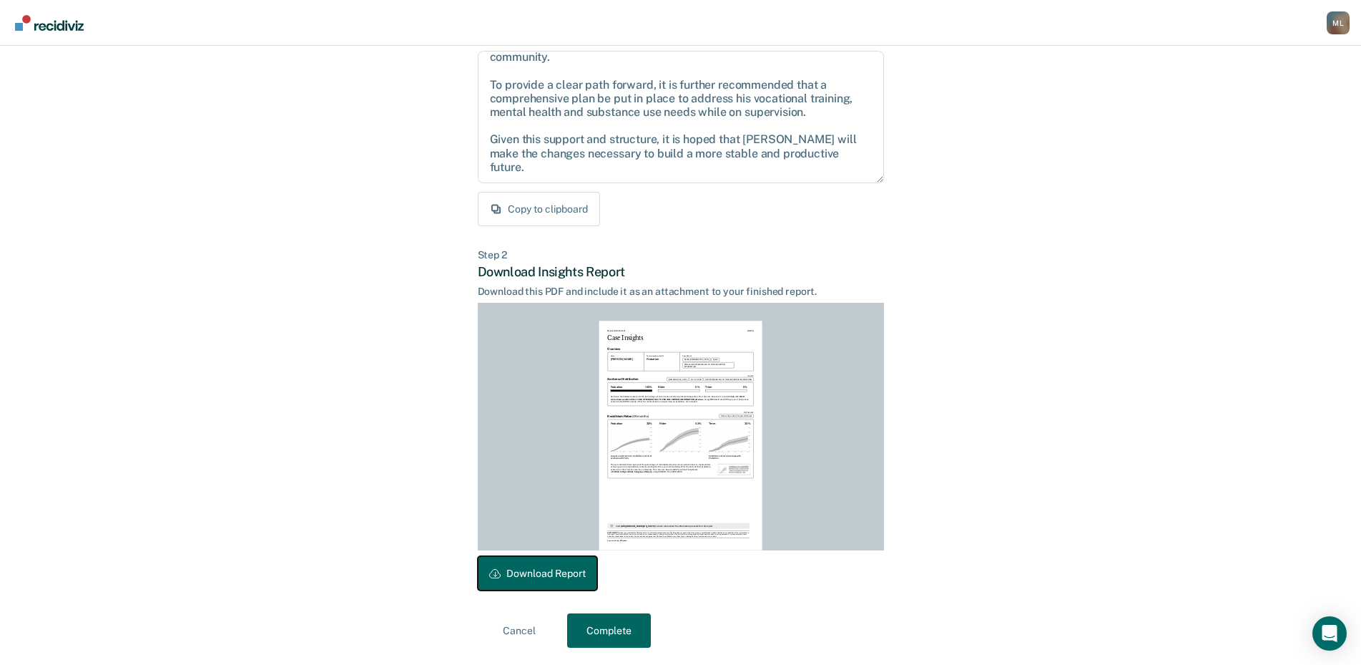
click at [552, 573] on button "Download Report" at bounding box center [537, 573] width 119 height 34
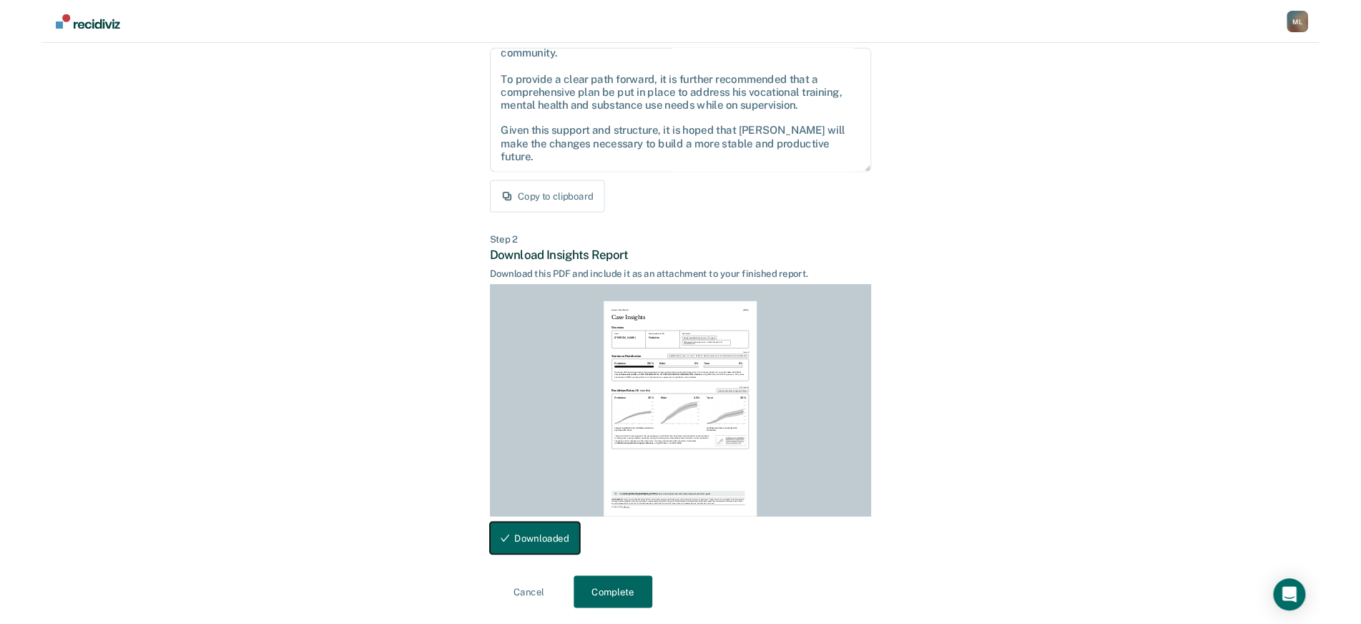
scroll to position [0, 0]
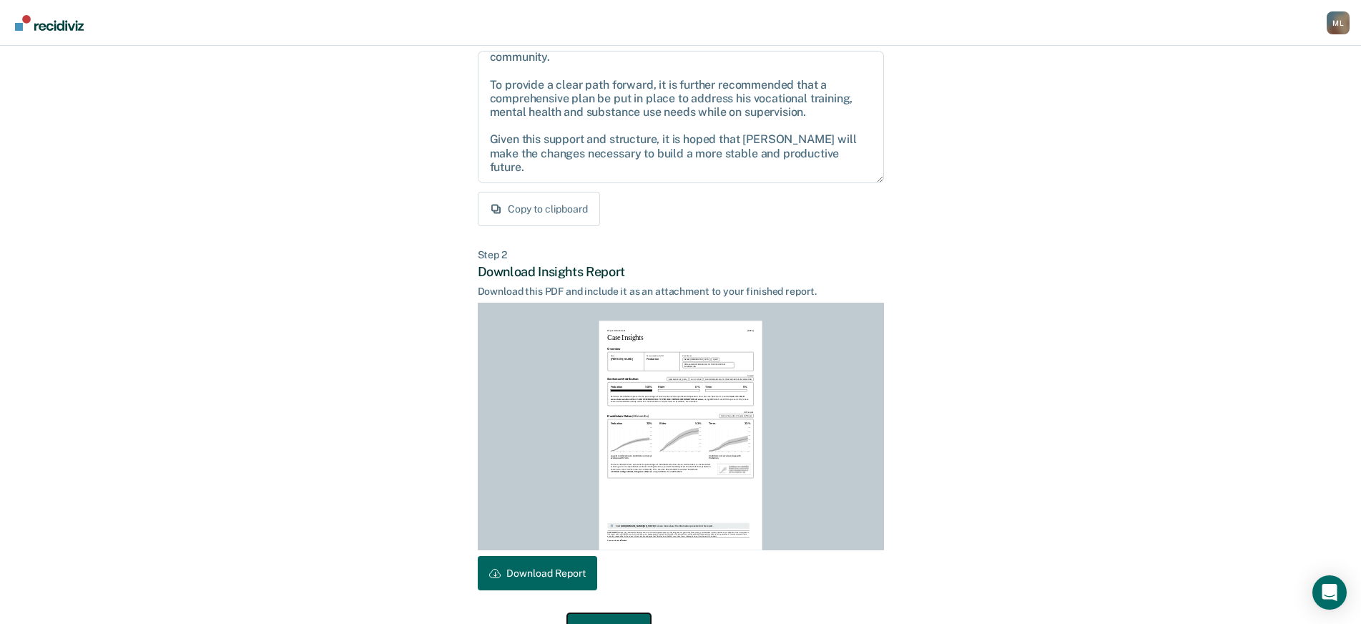
drag, startPoint x: 602, startPoint y: 625, endPoint x: 881, endPoint y: 577, distance: 282.4
click at [877, 583] on div "Back to Case Make Recommendation & Download Report Step 1 Craft recommendation …" at bounding box center [681, 279] width 406 height 735
click at [507, 106] on textarea "After careful consideration of the details of this case, it is recommended that…" at bounding box center [681, 117] width 406 height 132
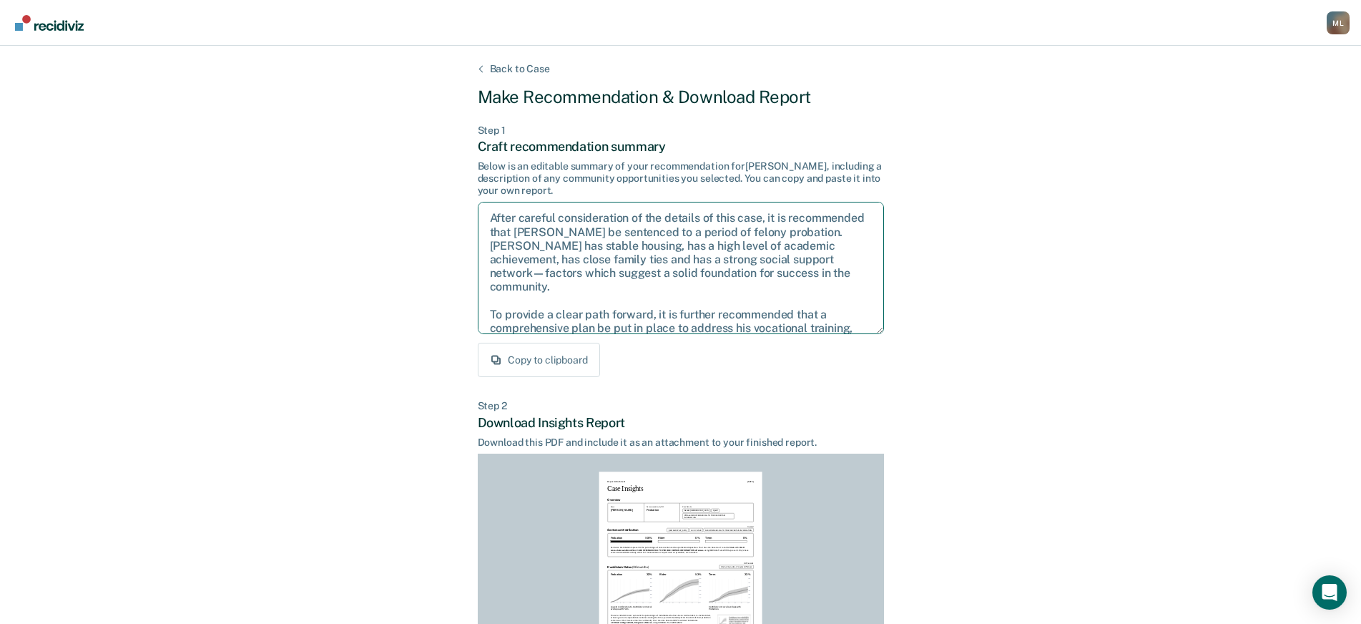
scroll to position [79, 0]
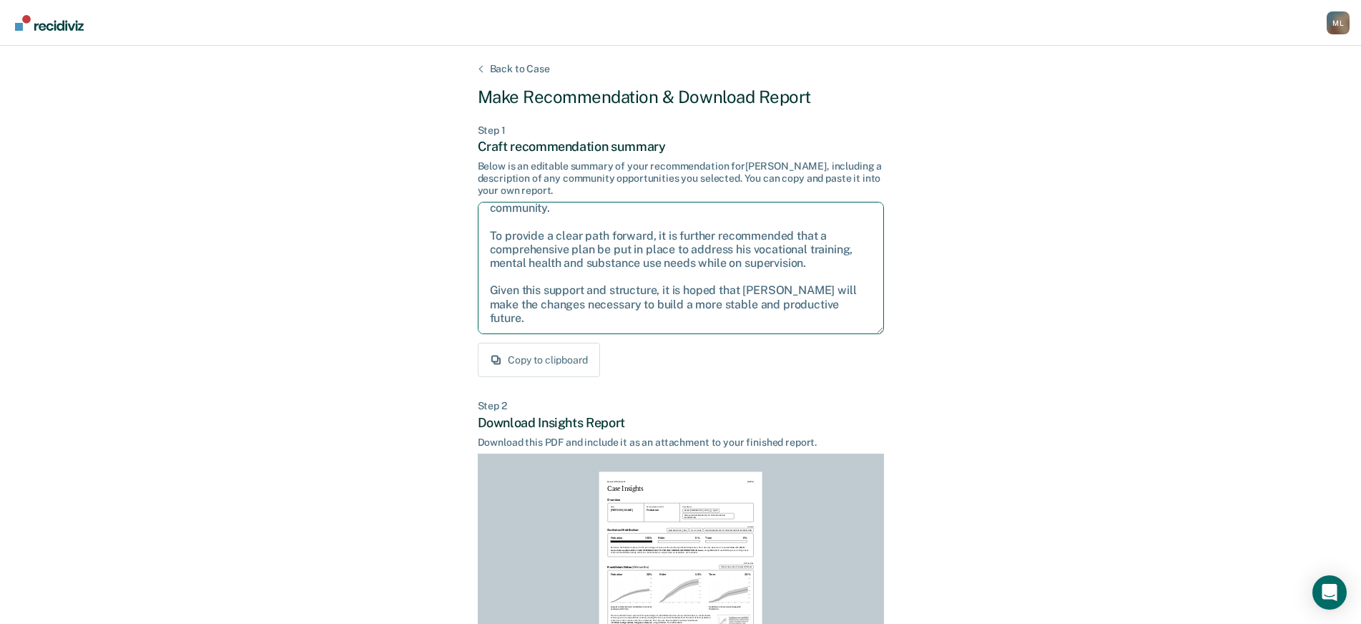
drag, startPoint x: 488, startPoint y: 217, endPoint x: 653, endPoint y: 383, distance: 234.7
click at [653, 383] on div "Back to Case Make Recommendation & Download Report Step 1 Craft recommendation …" at bounding box center [681, 430] width 406 height 735
drag, startPoint x: 1076, startPoint y: 333, endPoint x: 1043, endPoint y: 343, distance: 34.6
click at [1076, 333] on div "Back to Case Make Recommendation & Download Report Step 1 Craft recommendation …" at bounding box center [680, 431] width 1361 height 770
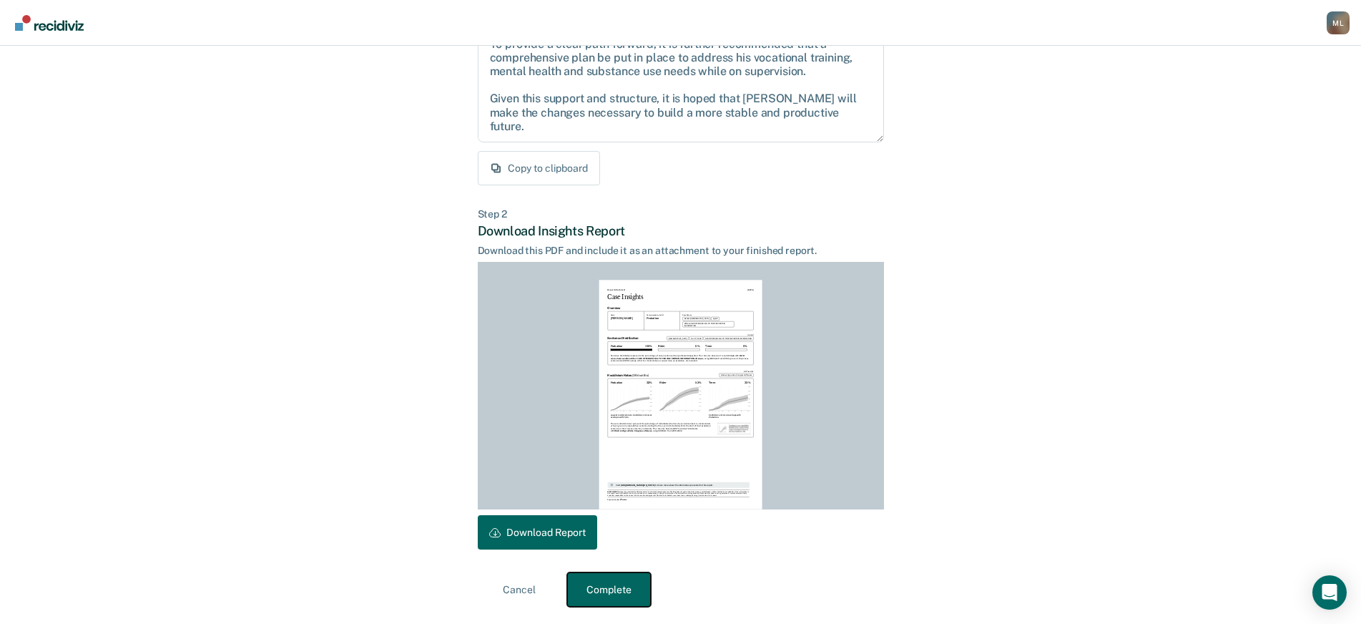
click at [630, 591] on button "Complete" at bounding box center [609, 589] width 84 height 34
